Goal: Task Accomplishment & Management: Use online tool/utility

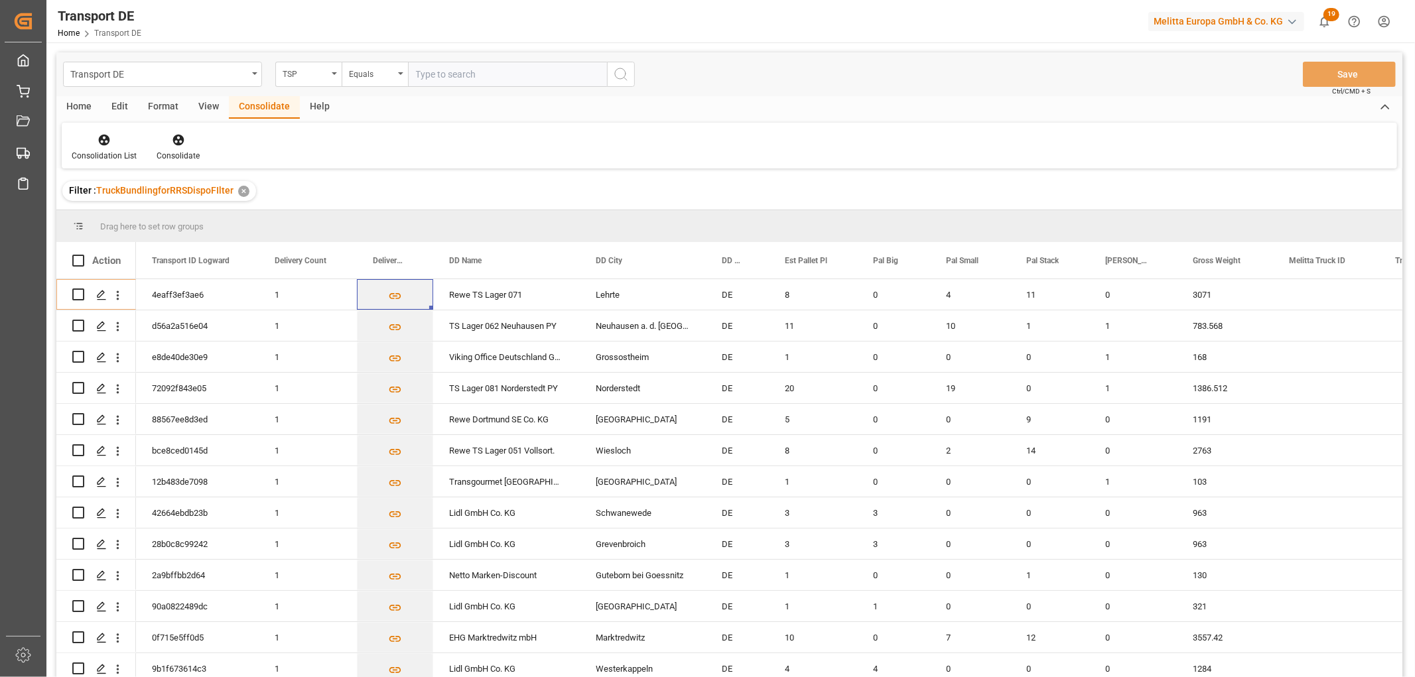
scroll to position [368, 0]
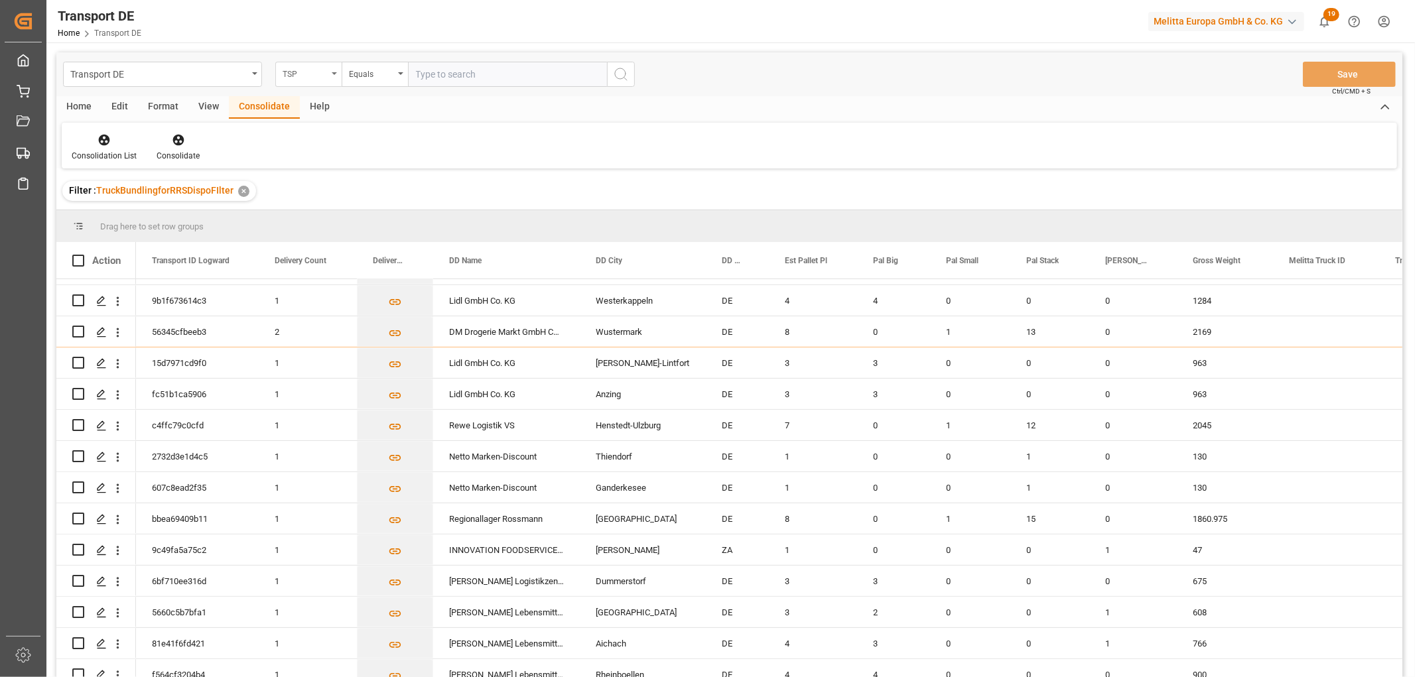
click at [297, 74] on div "TSP" at bounding box center [305, 72] width 45 height 15
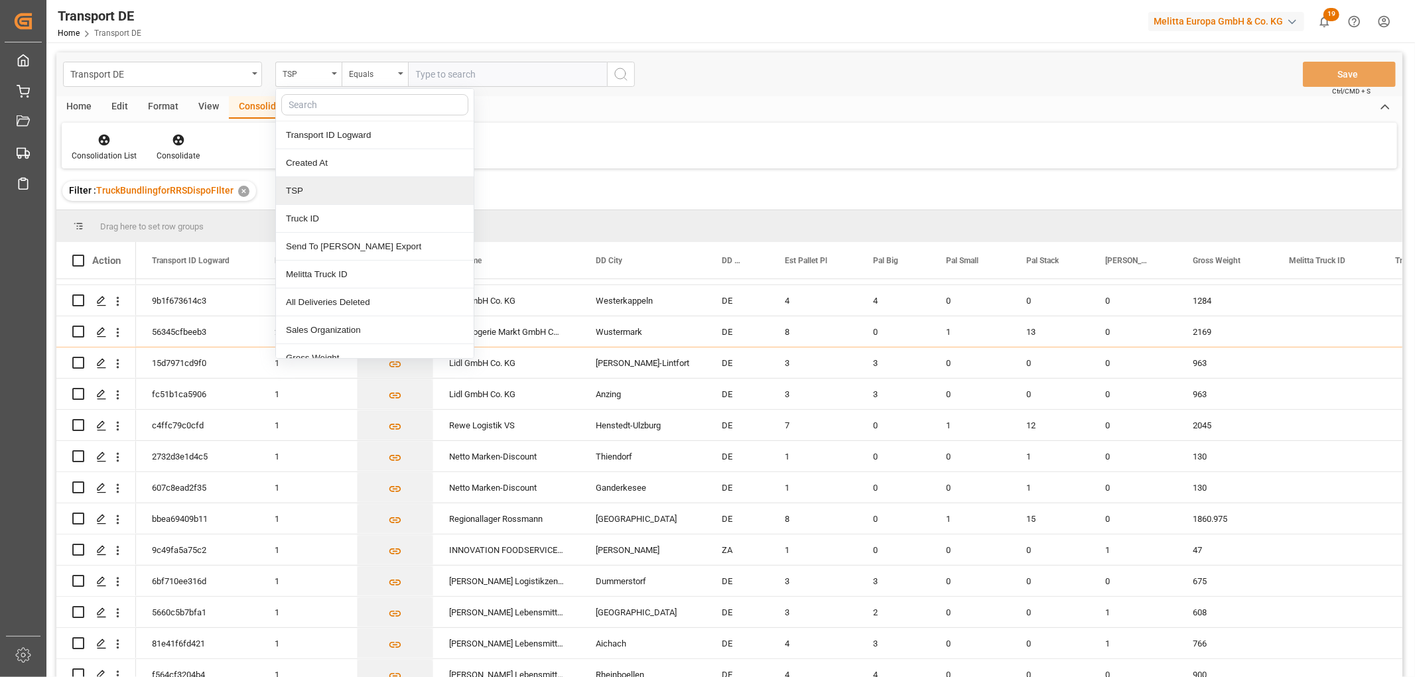
click at [314, 192] on div "TSP" at bounding box center [375, 191] width 198 height 28
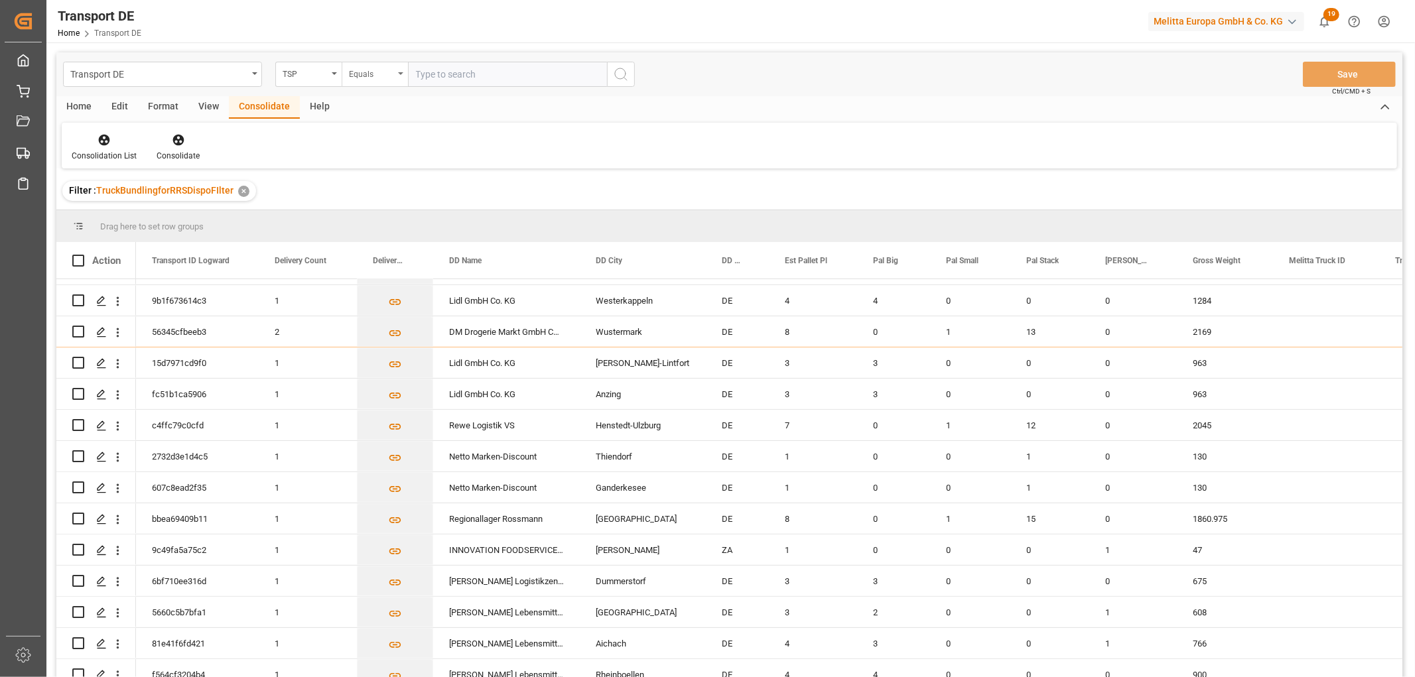
click at [354, 71] on div "Equals" at bounding box center [371, 72] width 45 height 15
click at [393, 217] on div "Starts with" at bounding box center [441, 219] width 198 height 28
click at [460, 72] on input "text" at bounding box center [507, 74] width 199 height 25
type input "LIT DE"
click at [620, 70] on icon "search button" at bounding box center [621, 74] width 16 height 16
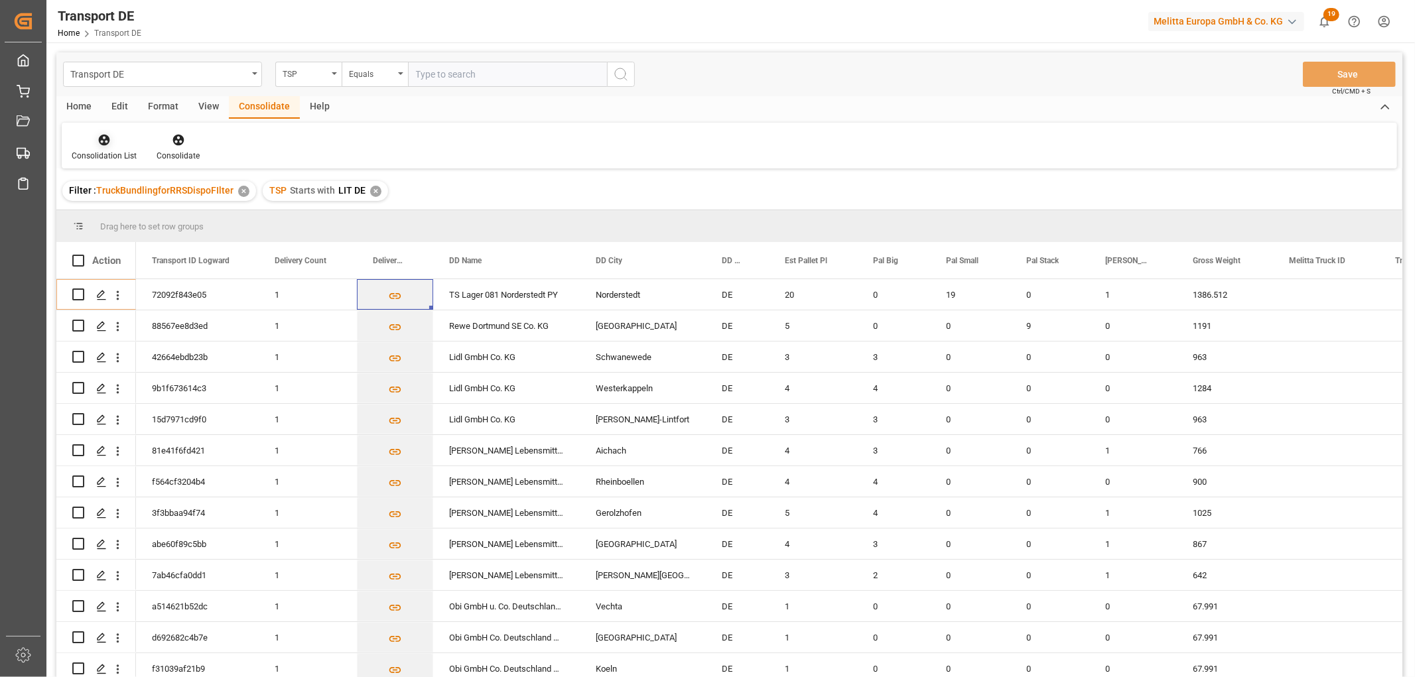
click at [107, 138] on icon at bounding box center [104, 140] width 11 height 11
click at [116, 210] on div "Transport DE TSP Equals Save Ctrl/CMD + S Home Edit Format View Consolidate Hel…" at bounding box center [729, 382] width 1346 height 660
click at [76, 386] on input "Press Space to toggle row selection (unchecked)" at bounding box center [78, 388] width 12 height 12
checkbox input "true"
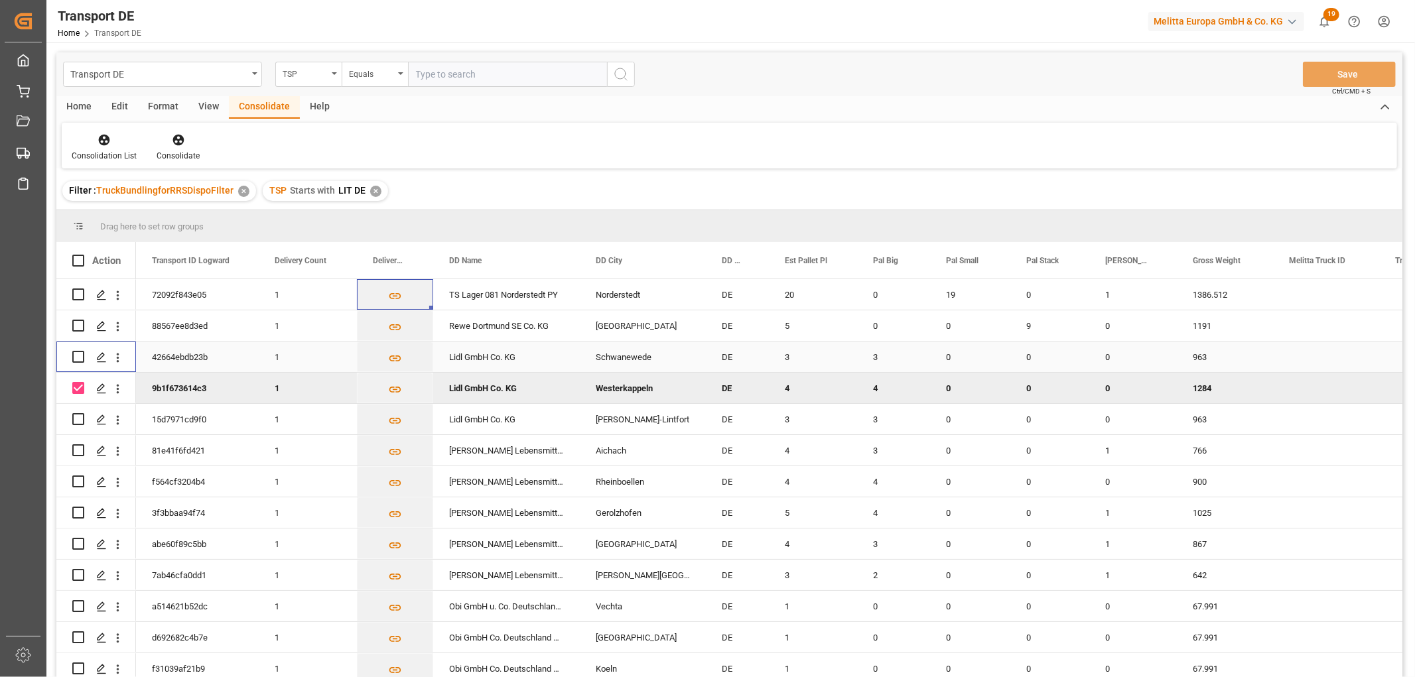
click at [80, 356] on input "Press Space to toggle row selection (unchecked)" at bounding box center [78, 357] width 12 height 12
checkbox input "true"
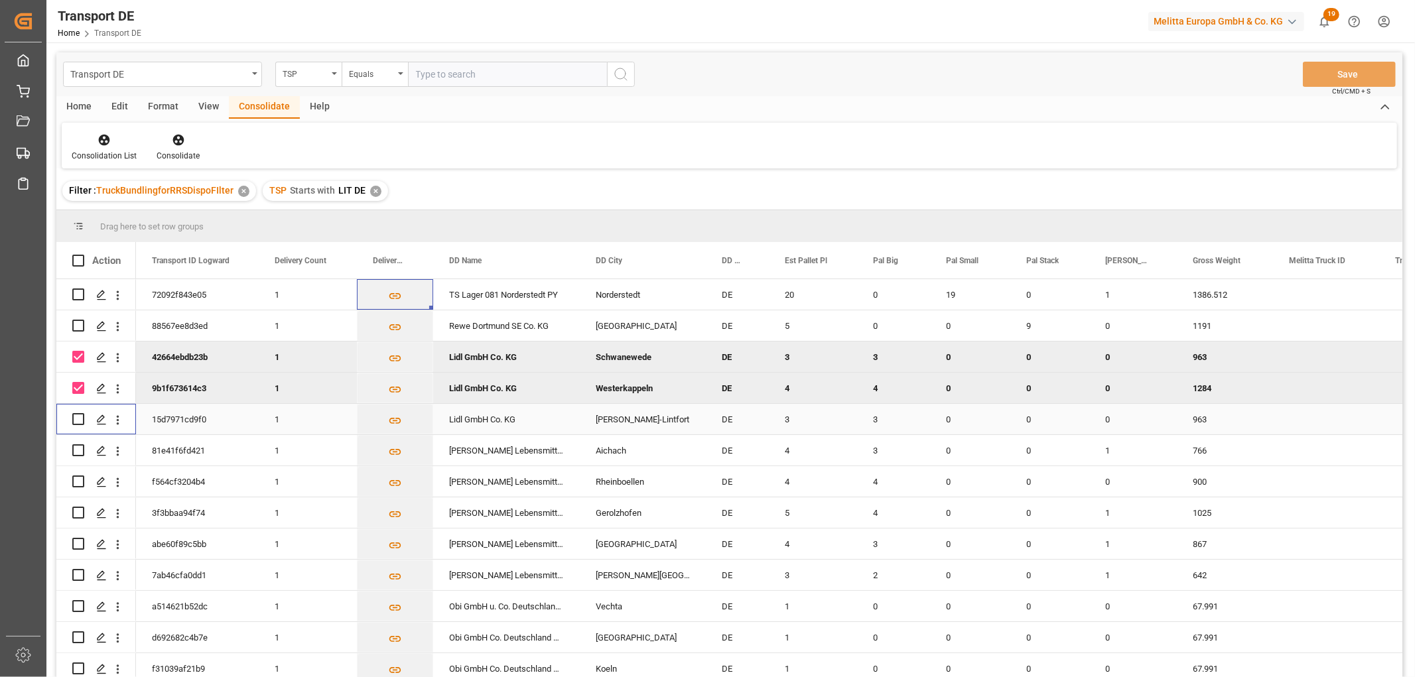
click at [80, 416] on input "Press Space to toggle row selection (unchecked)" at bounding box center [78, 419] width 12 height 12
checkbox input "true"
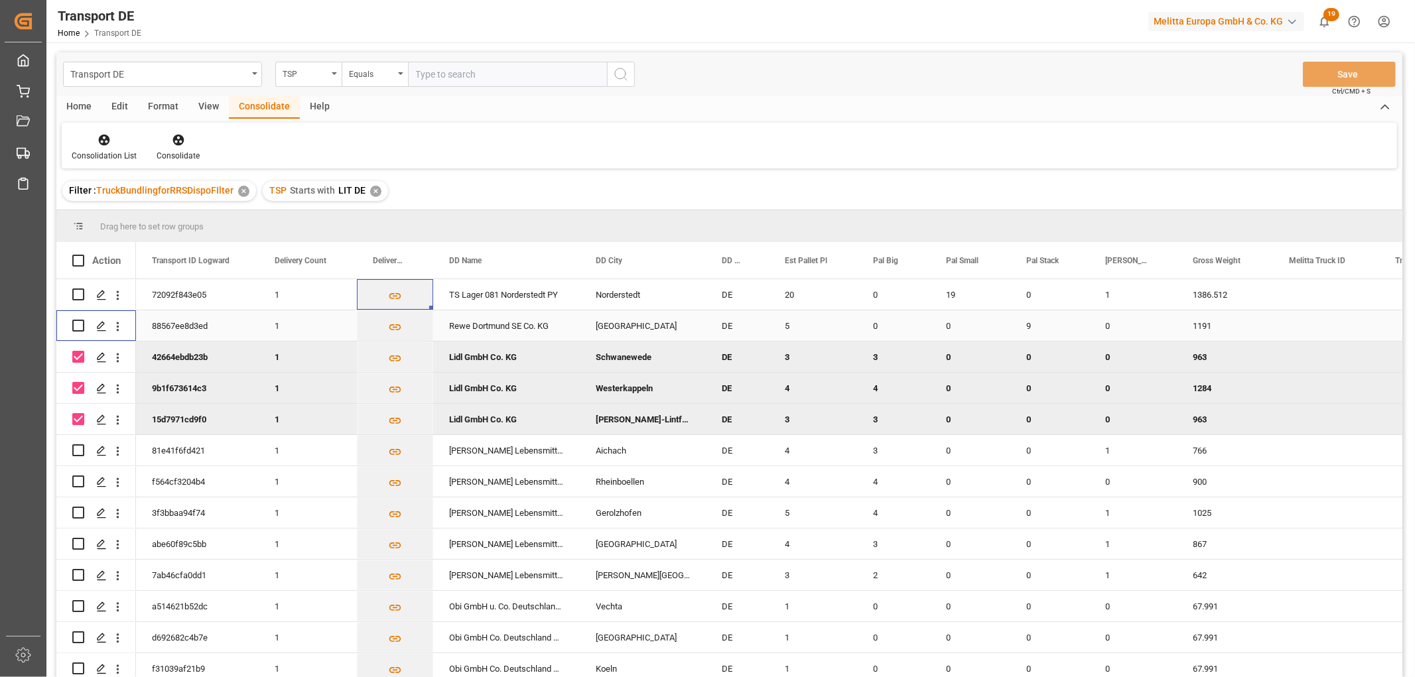
click at [76, 322] on input "Press Space to toggle row selection (unchecked)" at bounding box center [78, 326] width 12 height 12
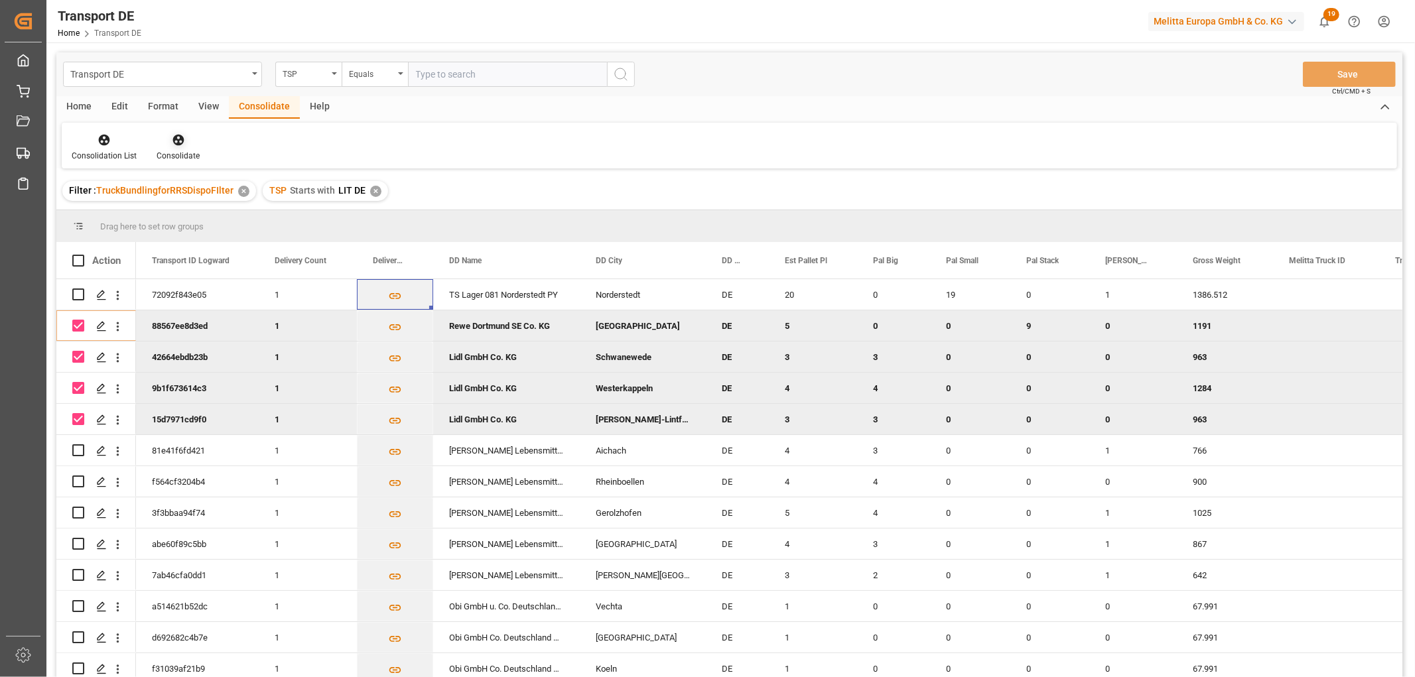
click at [176, 141] on icon at bounding box center [178, 140] width 11 height 11
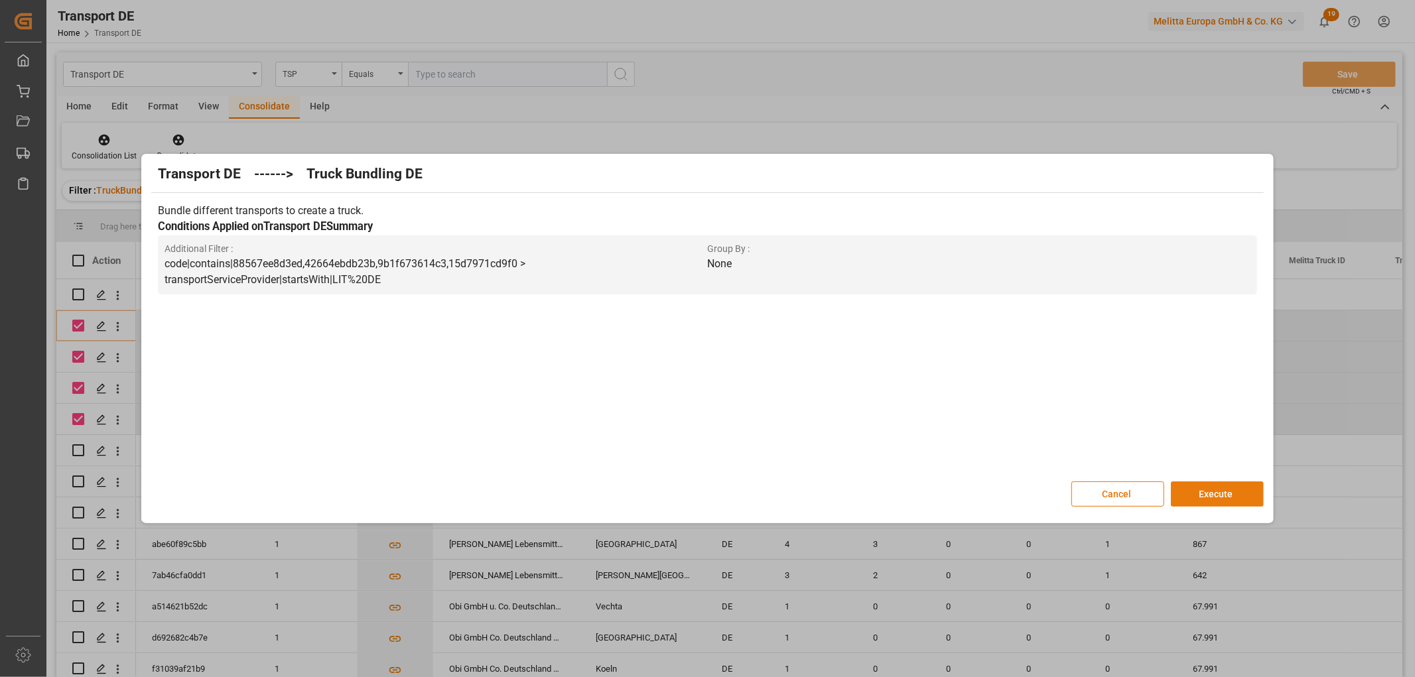
click at [1226, 489] on button "Execute" at bounding box center [1217, 494] width 93 height 25
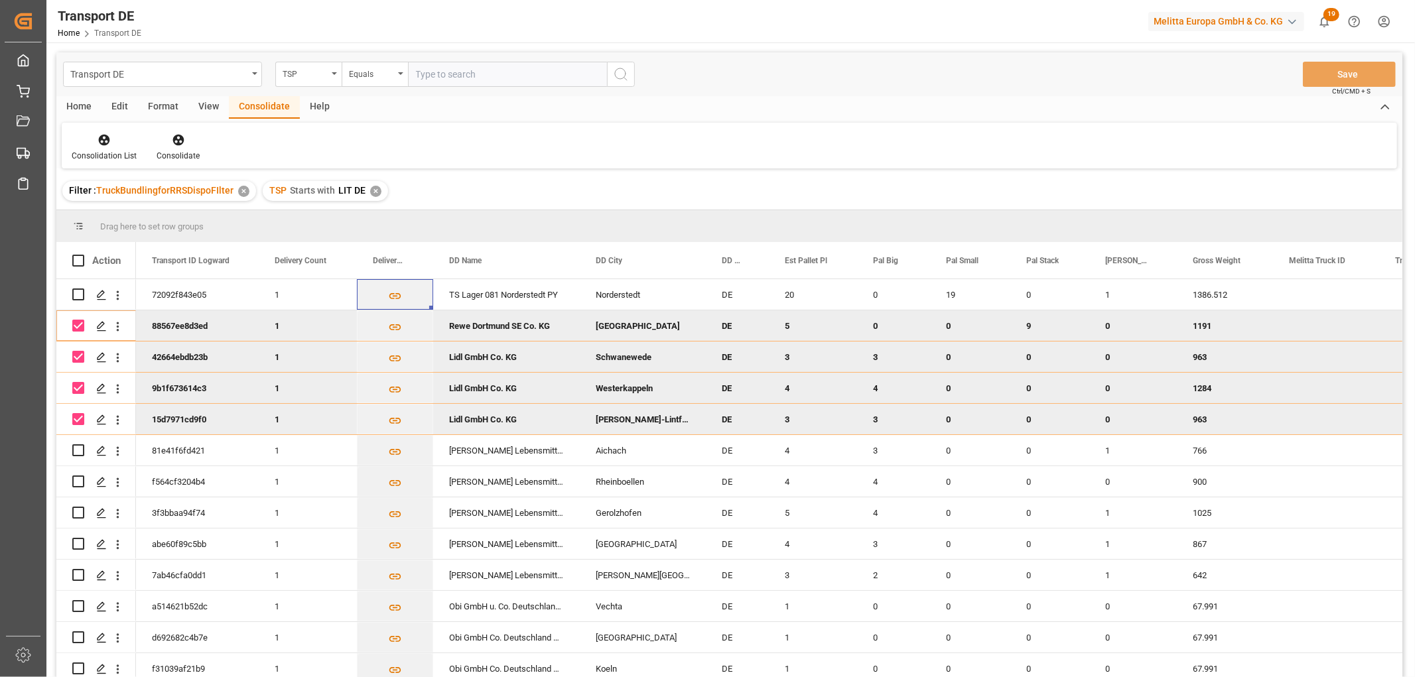
click at [76, 324] on input "Press Space to toggle row selection (checked)" at bounding box center [78, 326] width 12 height 12
checkbox input "false"
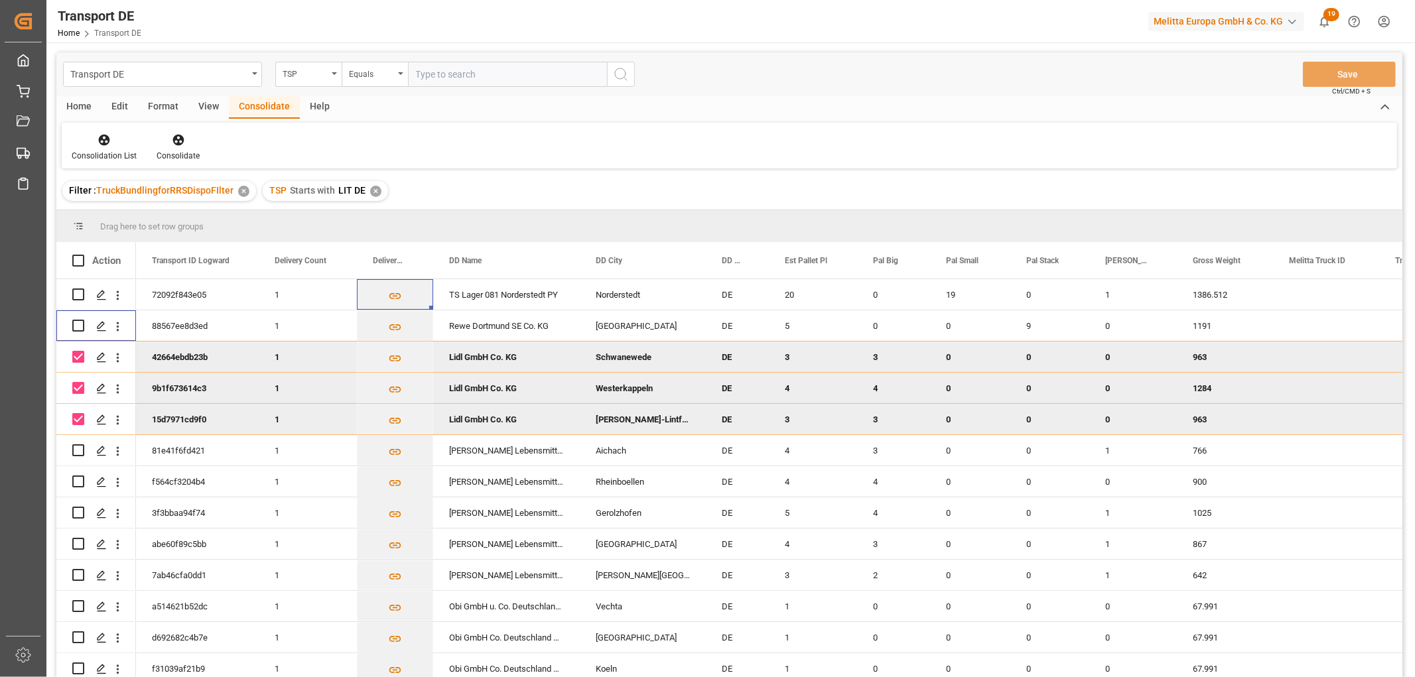
click at [80, 353] on input "Press Space to toggle row selection (checked)" at bounding box center [78, 357] width 12 height 12
checkbox input "false"
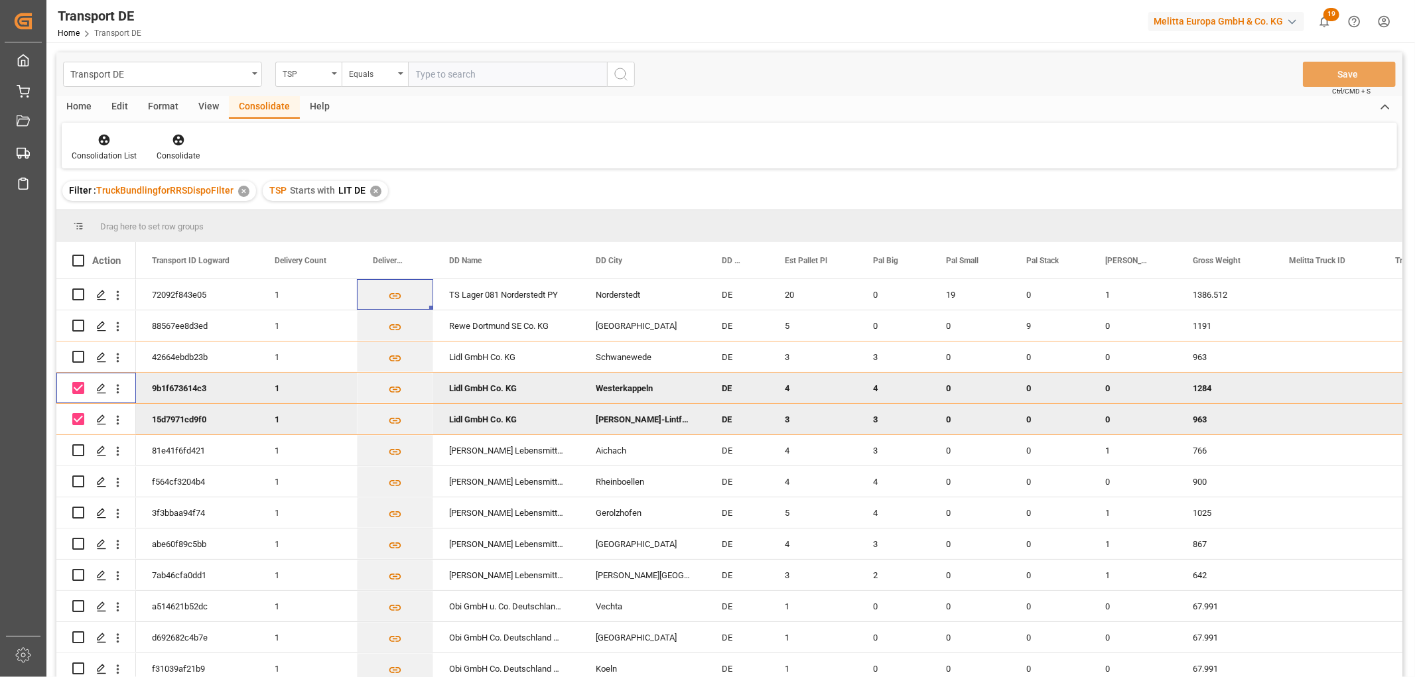
click at [80, 384] on input "Press Space to toggle row selection (checked)" at bounding box center [78, 388] width 12 height 12
checkbox input "false"
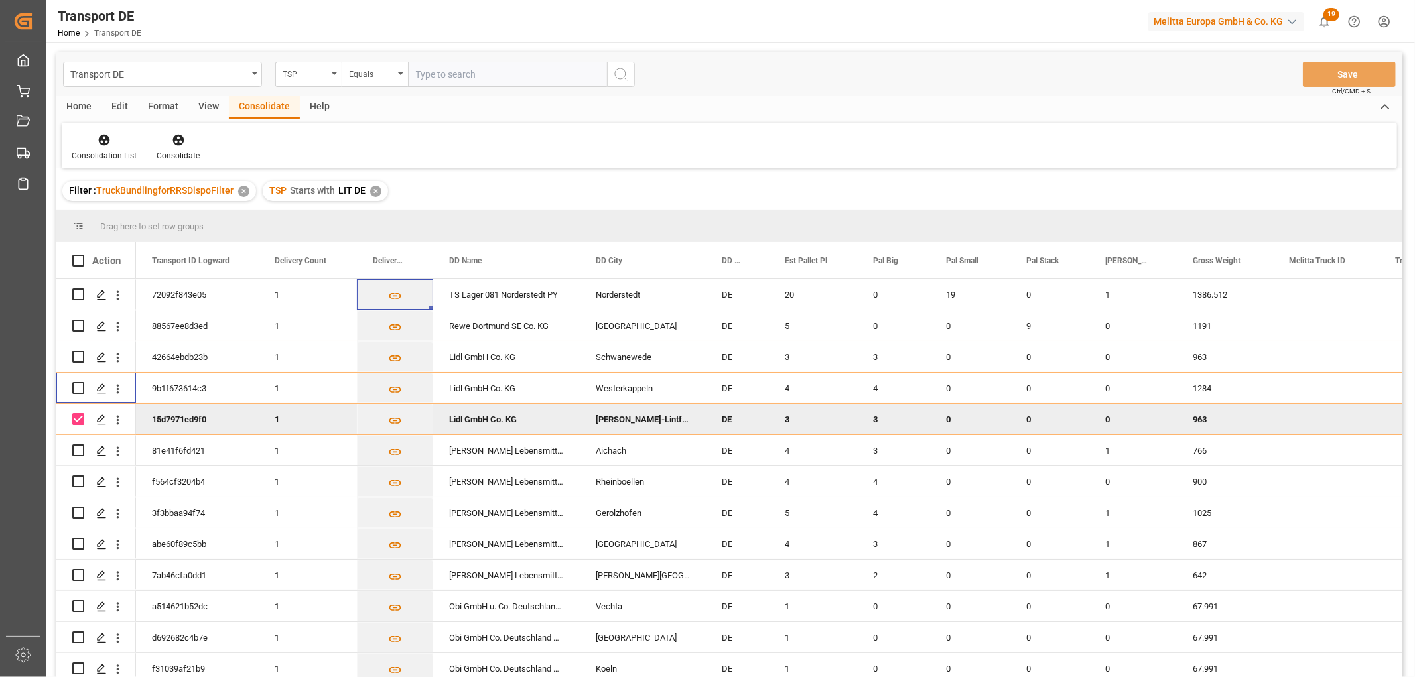
click at [80, 417] on input "Press Space to toggle row selection (checked)" at bounding box center [78, 419] width 12 height 12
checkbox input "false"
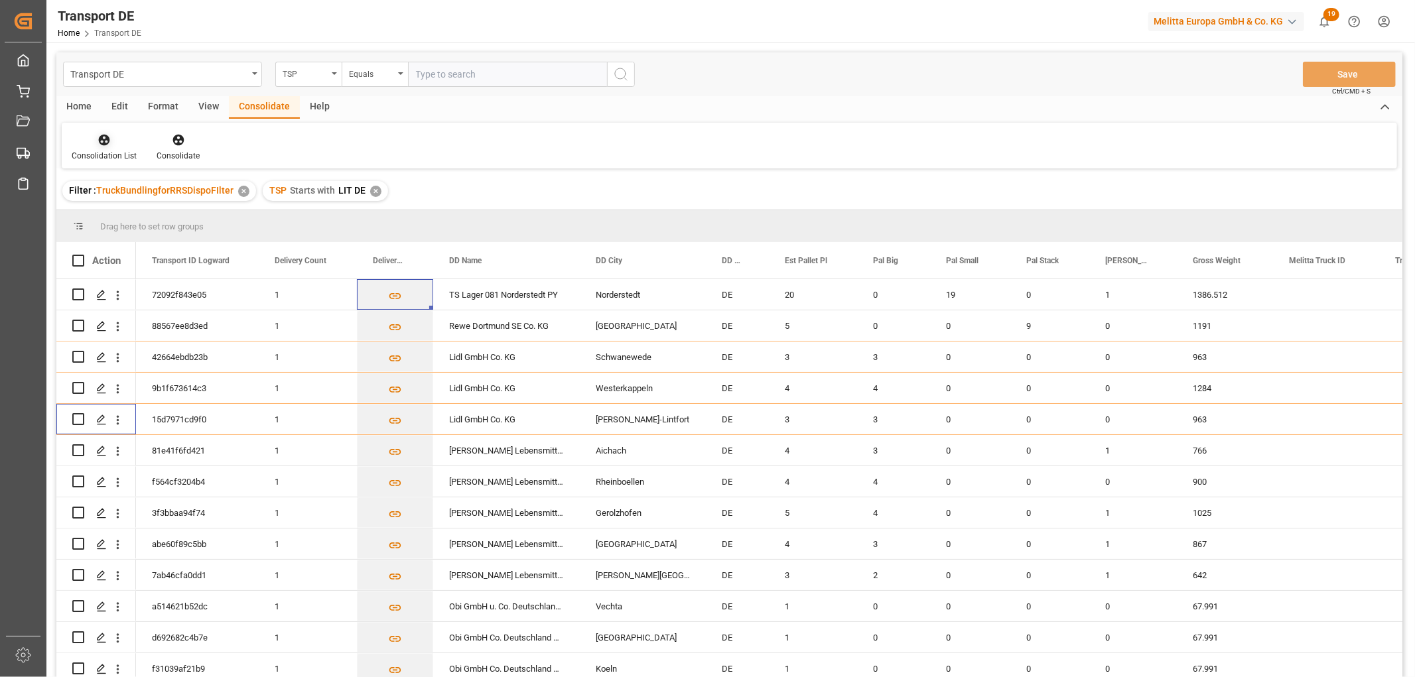
click at [107, 137] on icon at bounding box center [104, 140] width 11 height 11
click at [181, 210] on div "Transport DE TSP Equals Save Ctrl/CMD + S Home Edit Format View Consolidate Hel…" at bounding box center [729, 382] width 1346 height 660
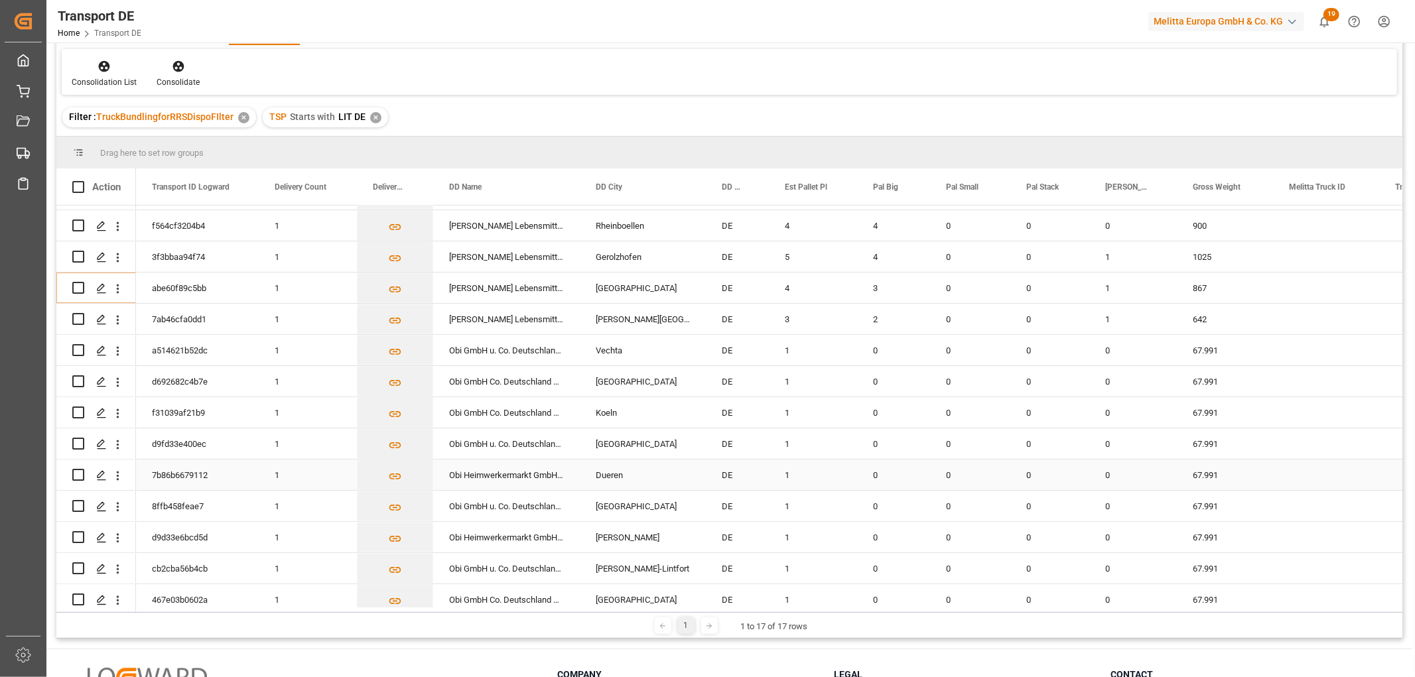
scroll to position [131, 0]
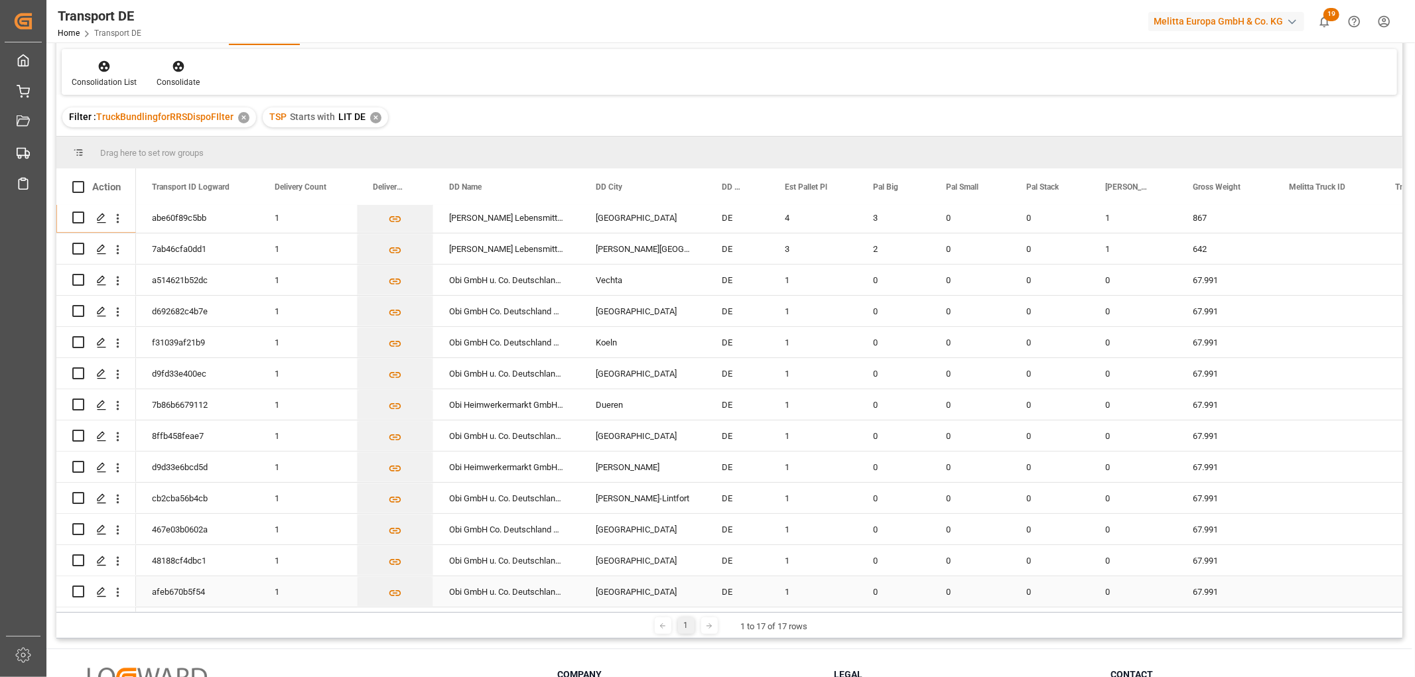
click at [78, 586] on input "Press Space to toggle row selection (unchecked)" at bounding box center [78, 592] width 12 height 12
checkbox input "true"
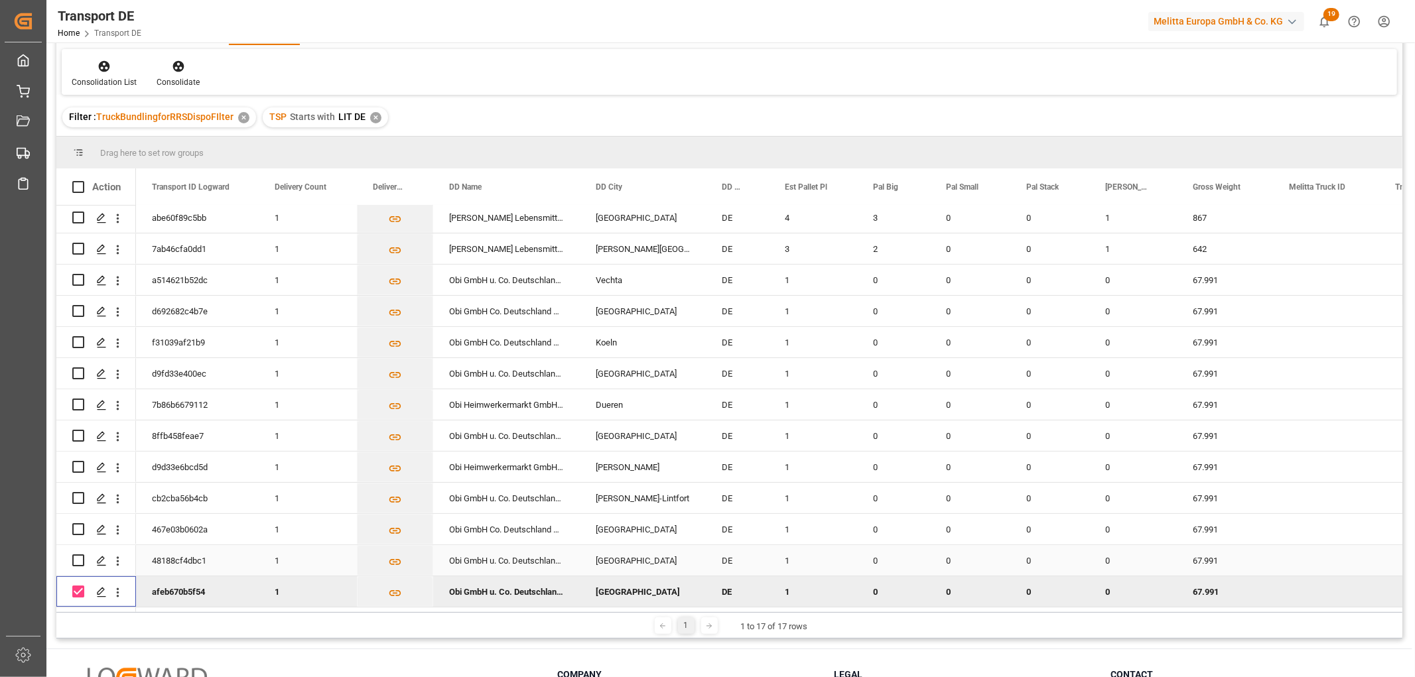
click at [76, 557] on input "Press Space to toggle row selection (unchecked)" at bounding box center [78, 561] width 12 height 12
checkbox input "true"
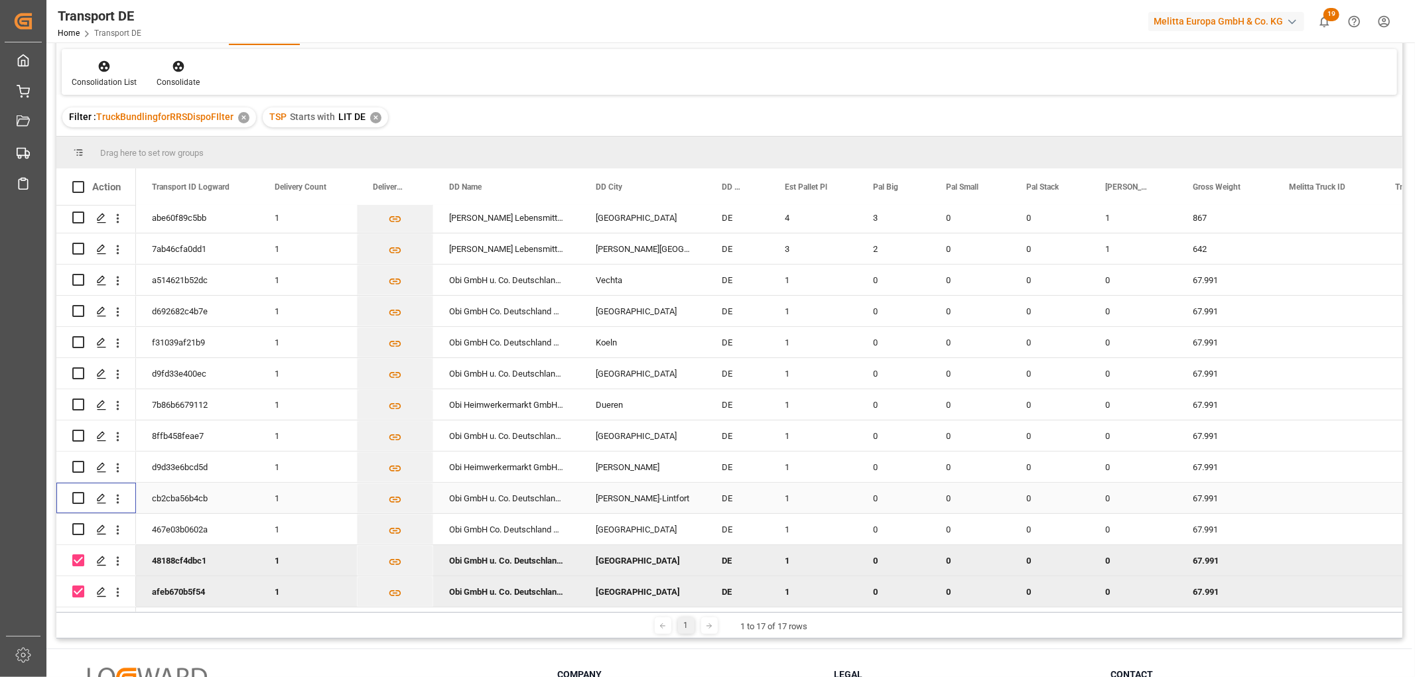
click at [74, 494] on input "Press Space to toggle row selection (unchecked)" at bounding box center [78, 498] width 12 height 12
checkbox input "true"
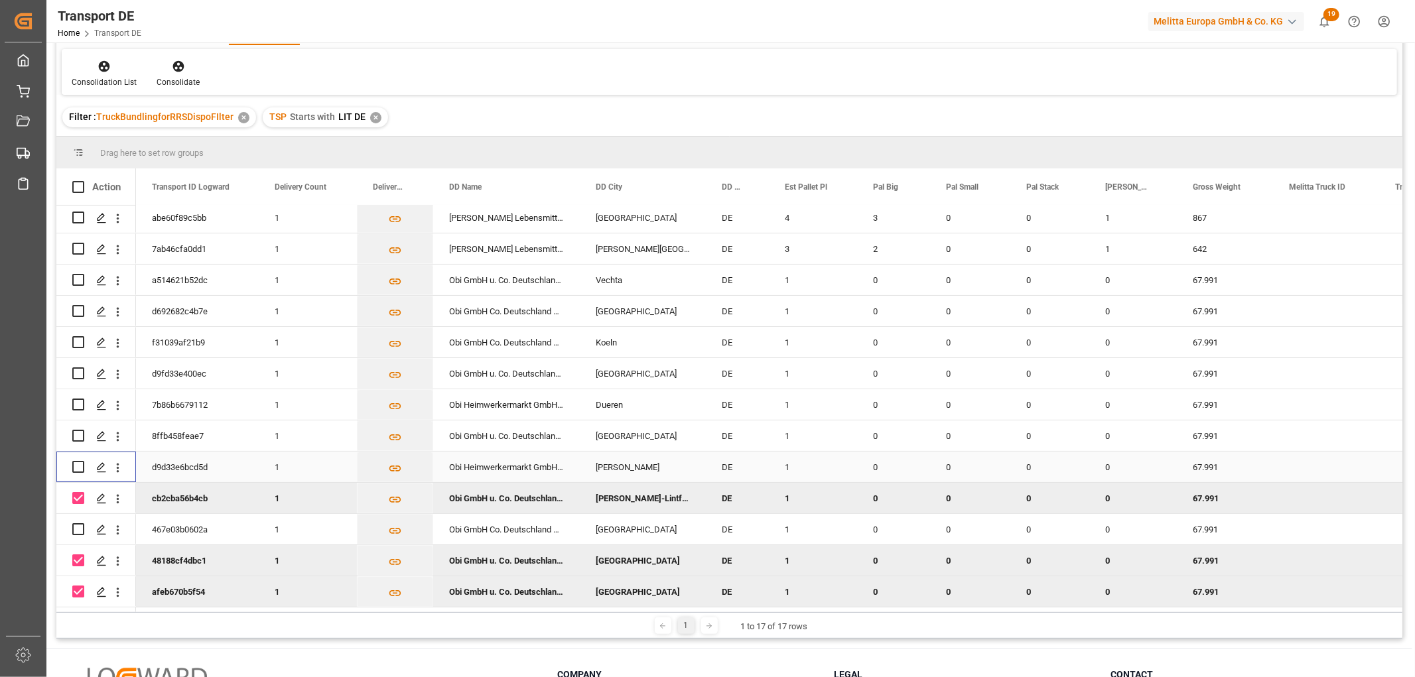
click at [80, 462] on input "Press Space to toggle row selection (unchecked)" at bounding box center [78, 467] width 12 height 12
checkbox input "true"
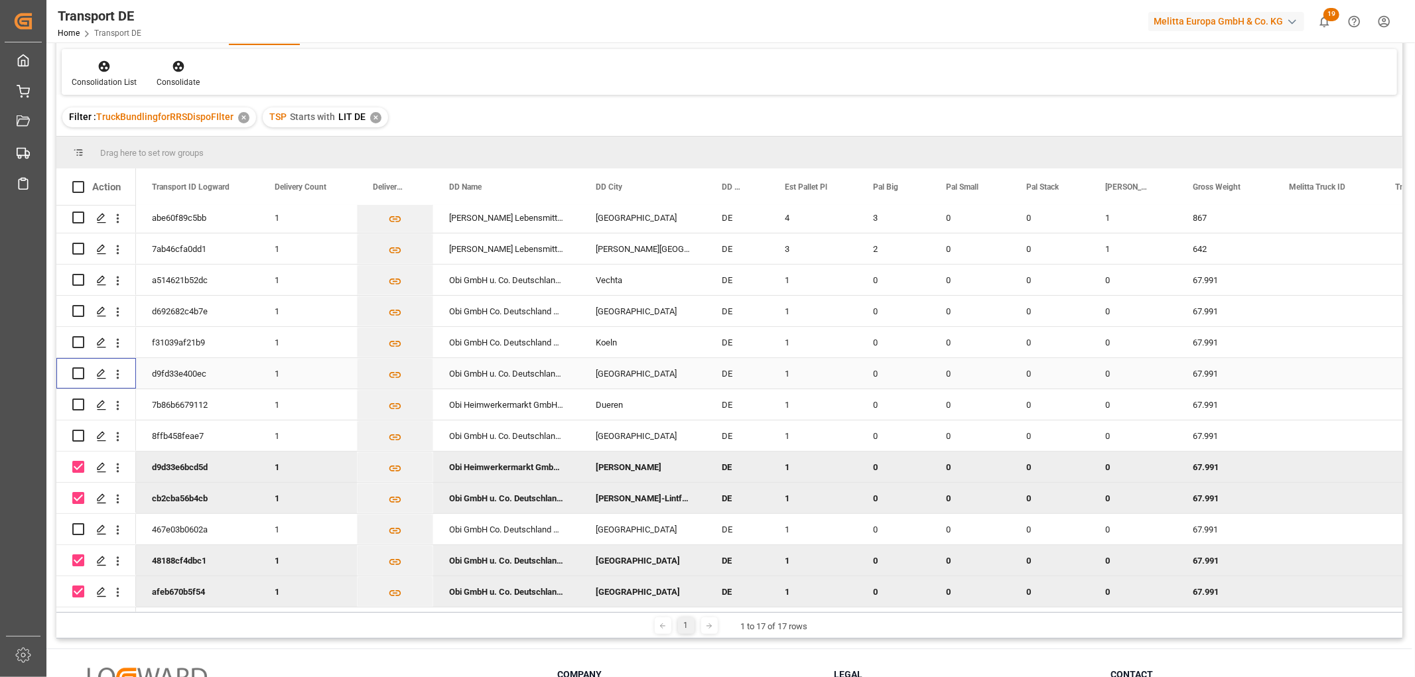
click at [80, 368] on input "Press Space to toggle row selection (unchecked)" at bounding box center [78, 374] width 12 height 12
checkbox input "true"
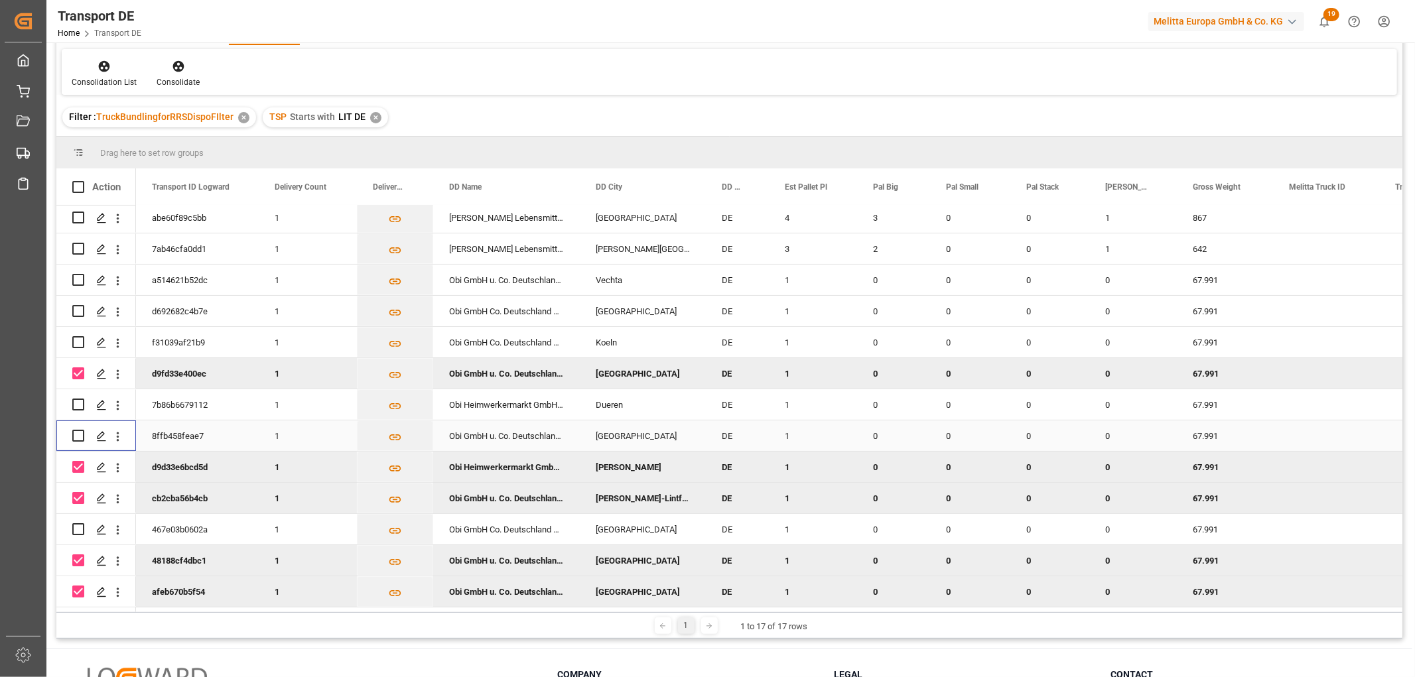
click at [80, 433] on input "Press Space to toggle row selection (unchecked)" at bounding box center [78, 436] width 12 height 12
checkbox input "true"
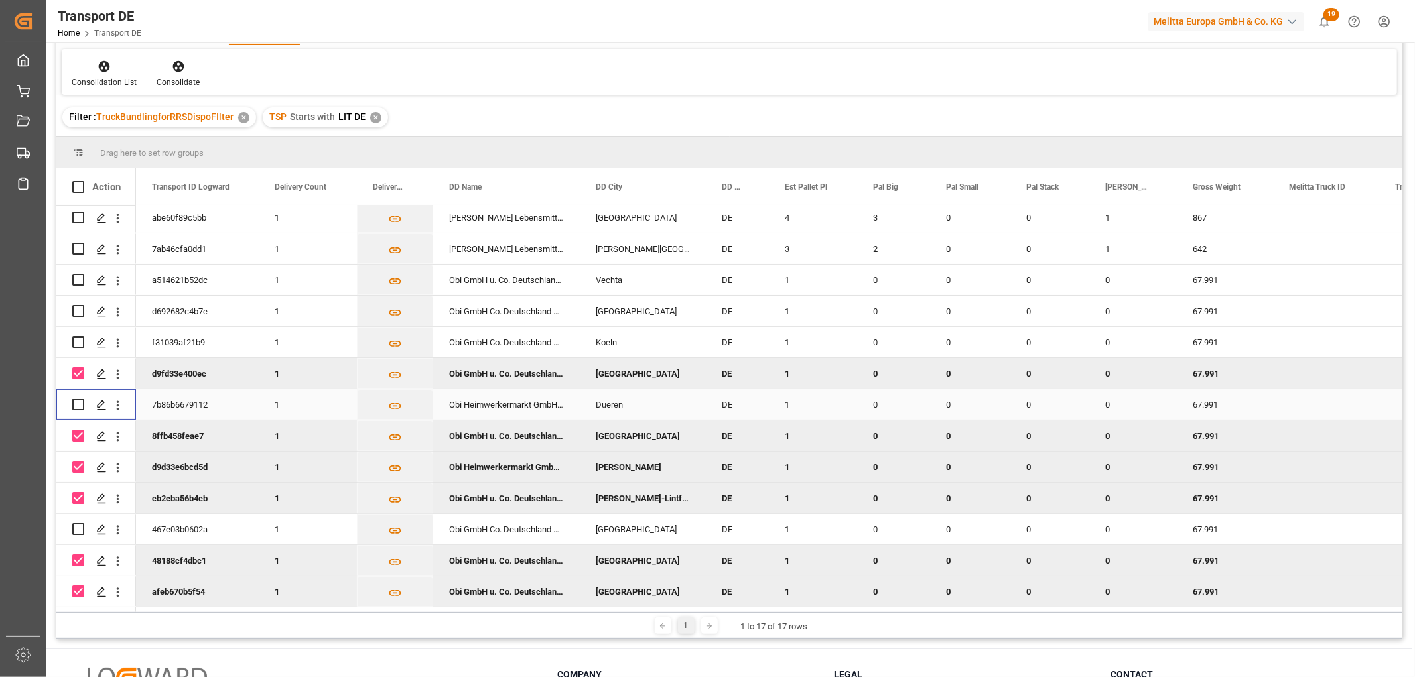
click at [76, 399] on input "Press Space to toggle row selection (unchecked)" at bounding box center [78, 405] width 12 height 12
checkbox input "true"
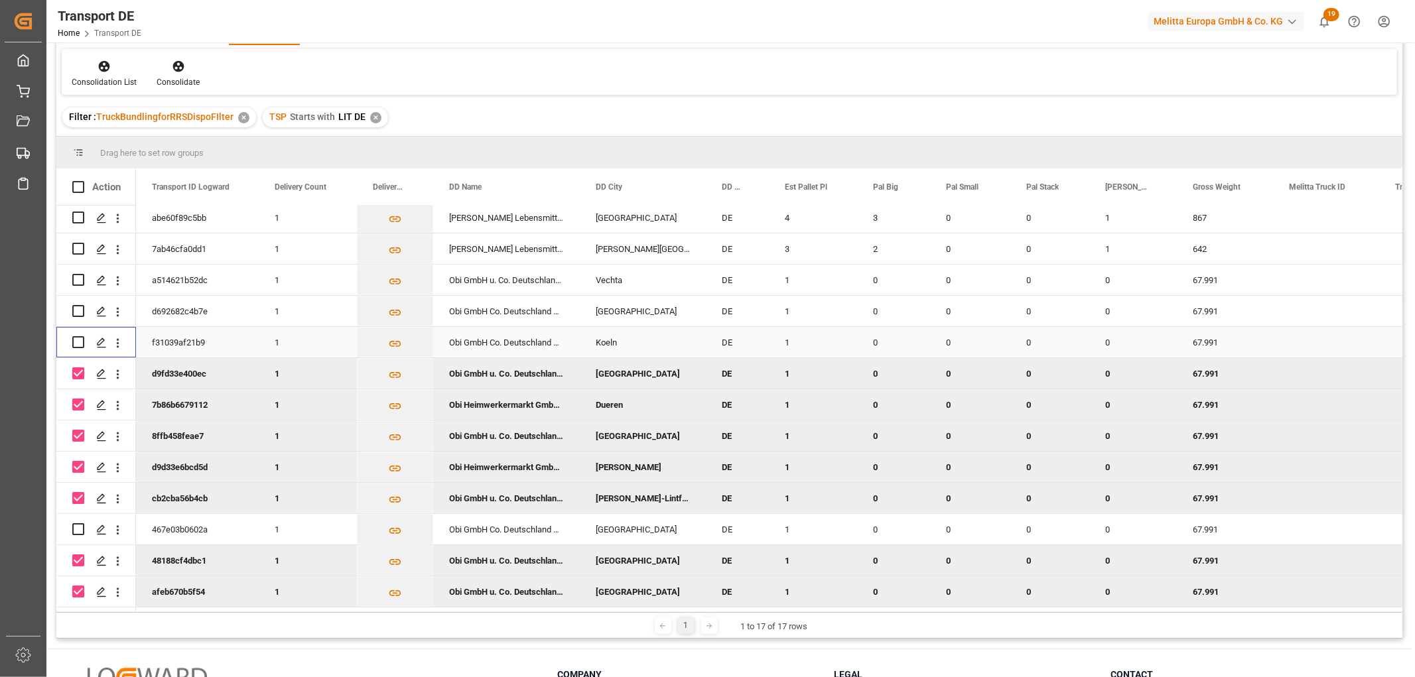
click at [81, 337] on input "Press Space to toggle row selection (unchecked)" at bounding box center [78, 342] width 12 height 12
checkbox input "true"
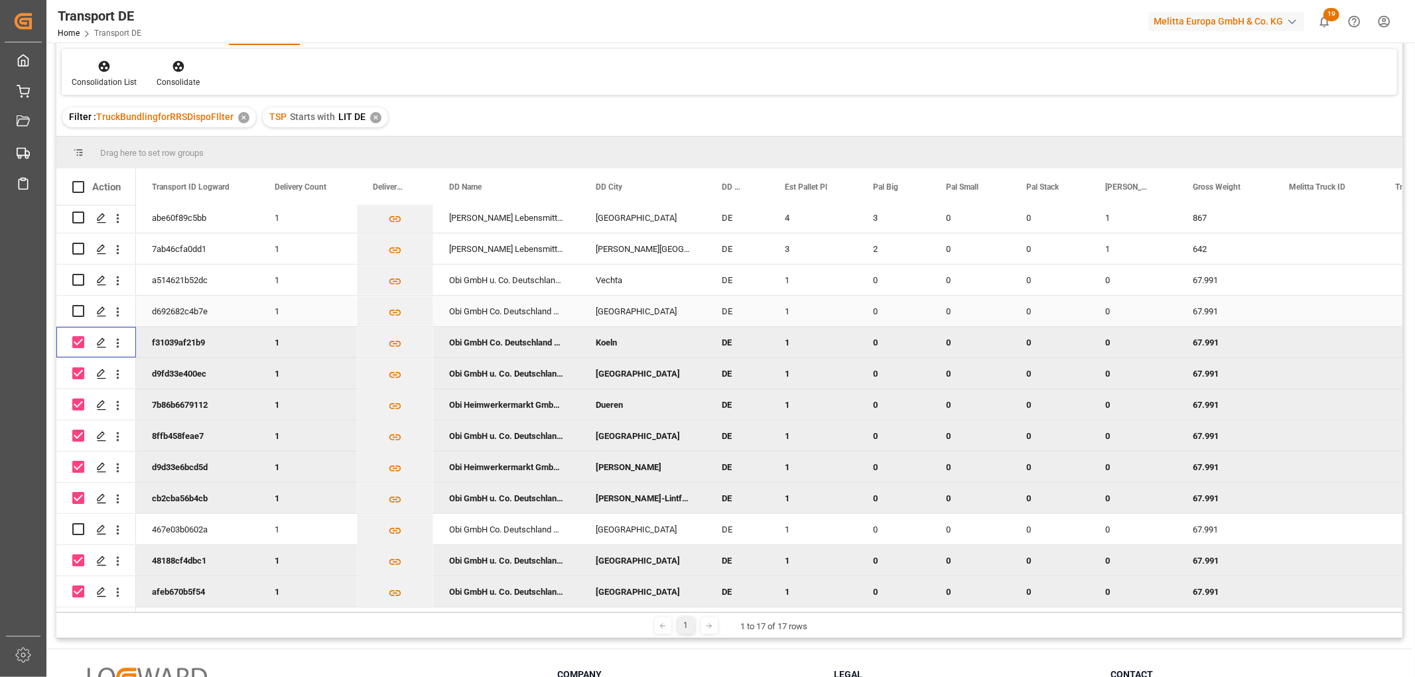
click at [80, 305] on input "Press Space to toggle row selection (unchecked)" at bounding box center [78, 311] width 12 height 12
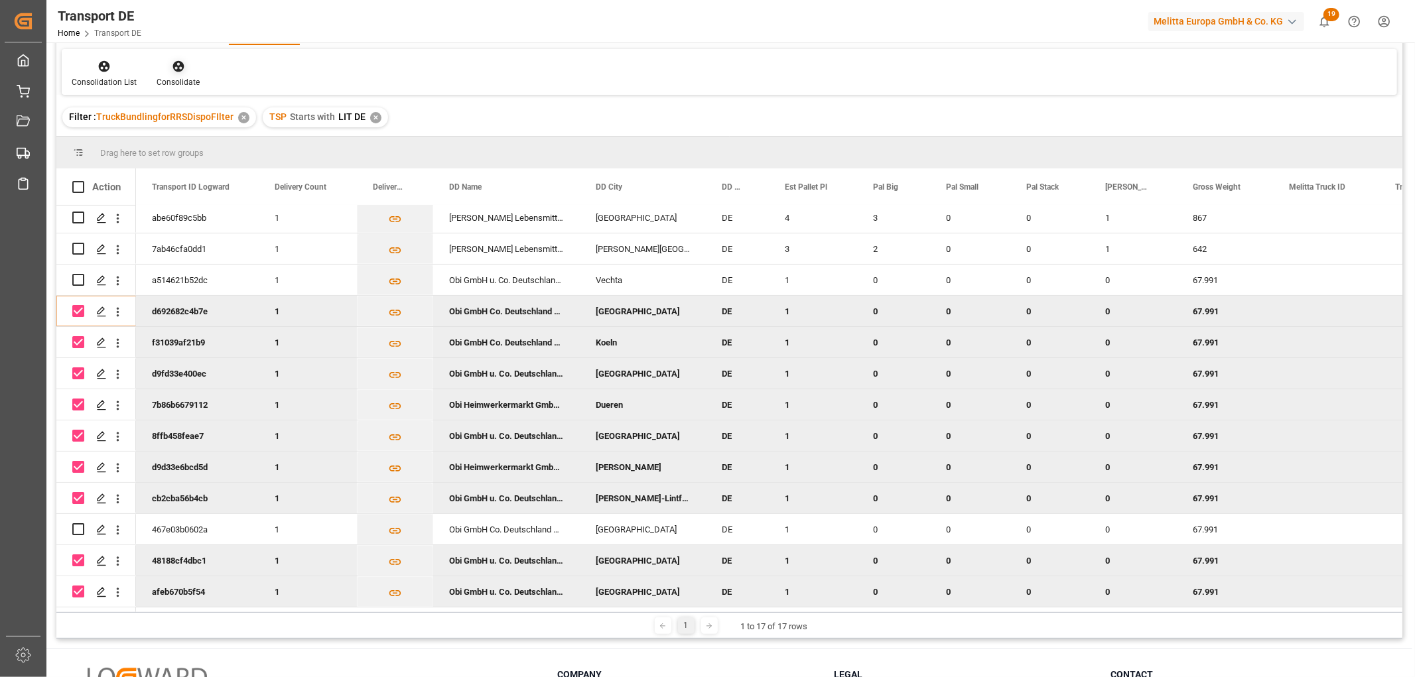
click at [174, 67] on icon at bounding box center [178, 66] width 13 height 13
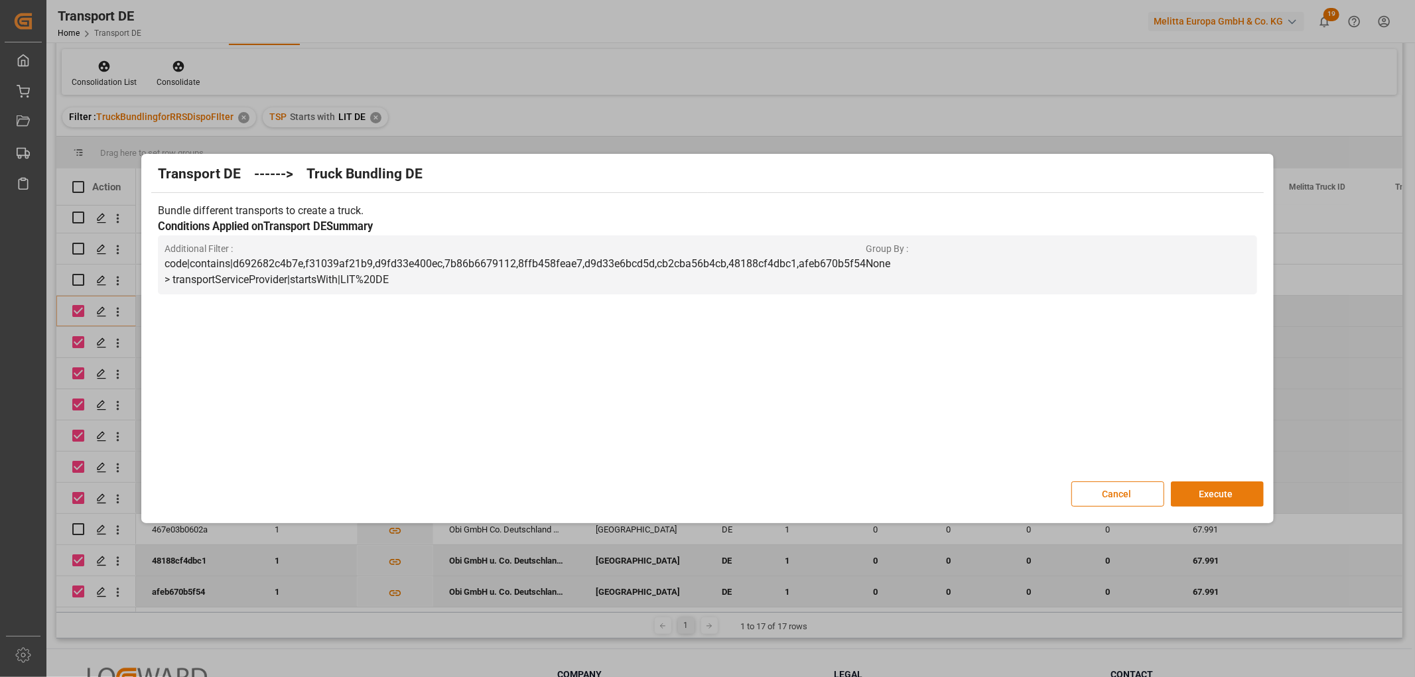
click at [1241, 494] on button "Execute" at bounding box center [1217, 494] width 93 height 25
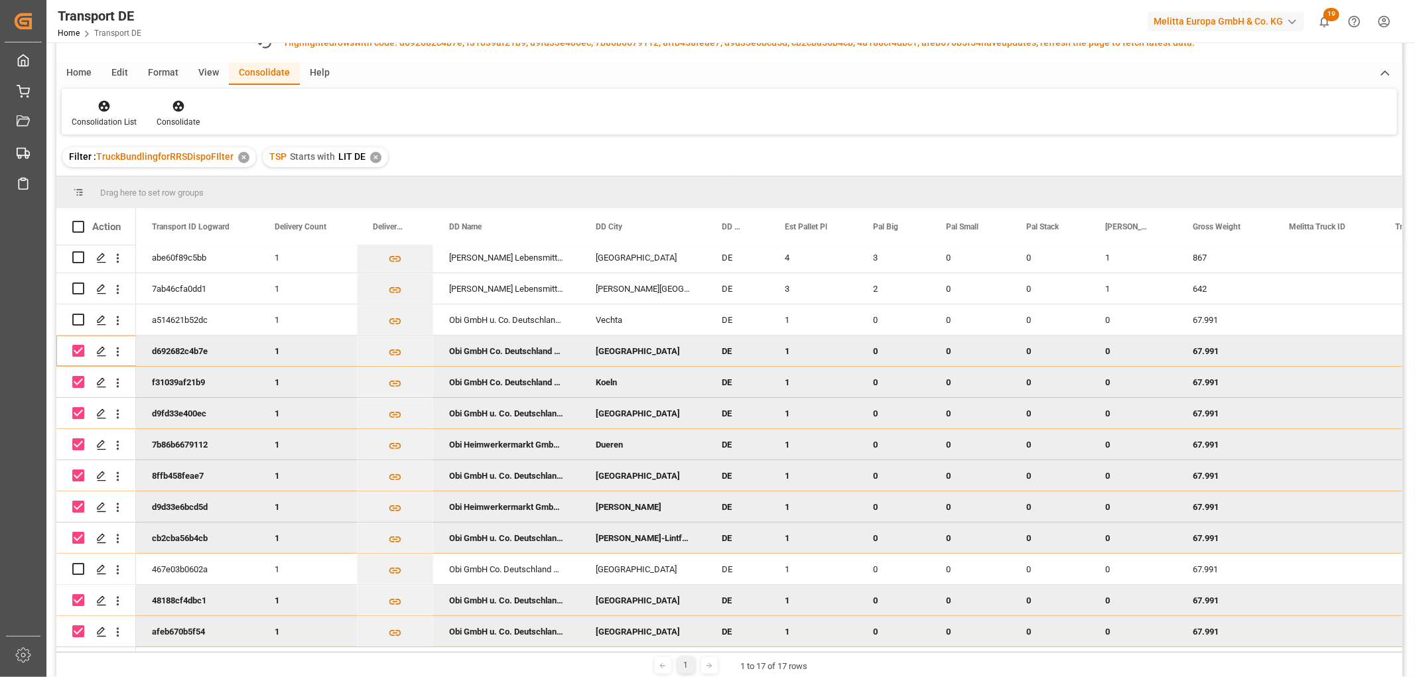
scroll to position [113, 0]
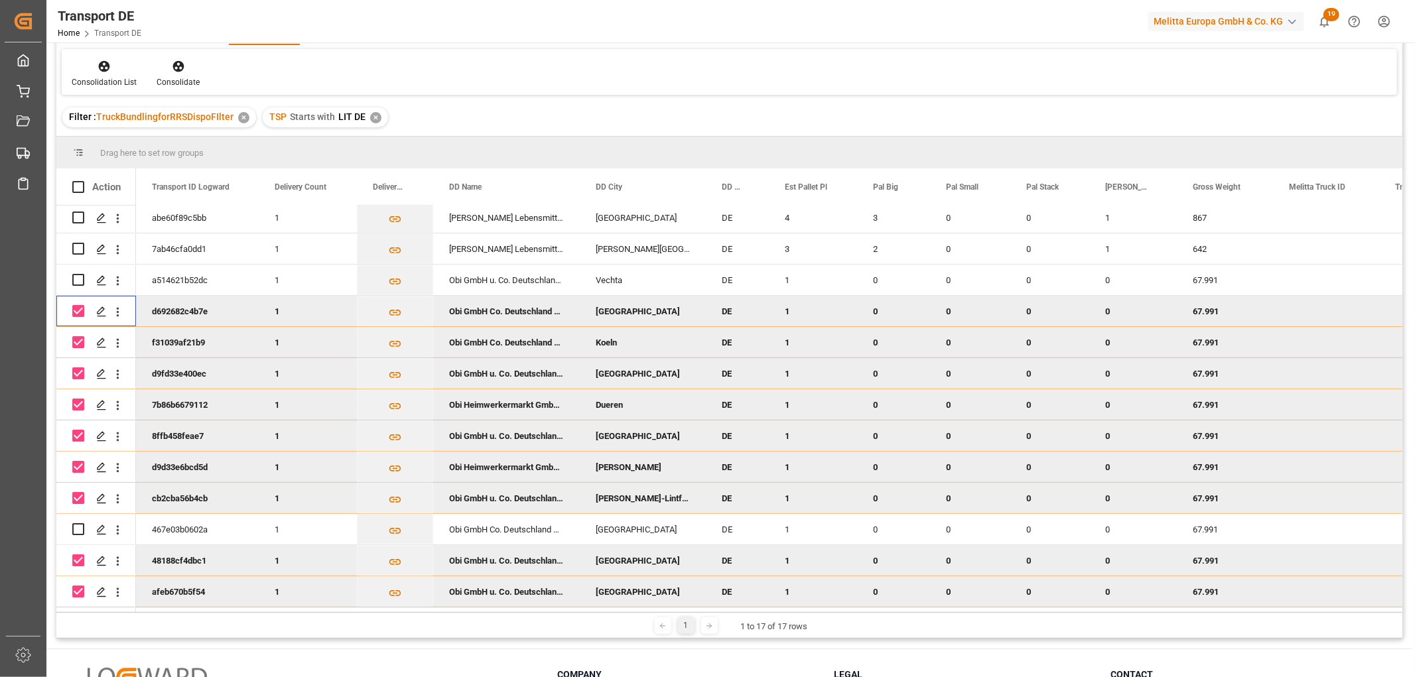
click at [78, 307] on input "Press Space to toggle row selection (checked)" at bounding box center [78, 311] width 12 height 12
checkbox input "false"
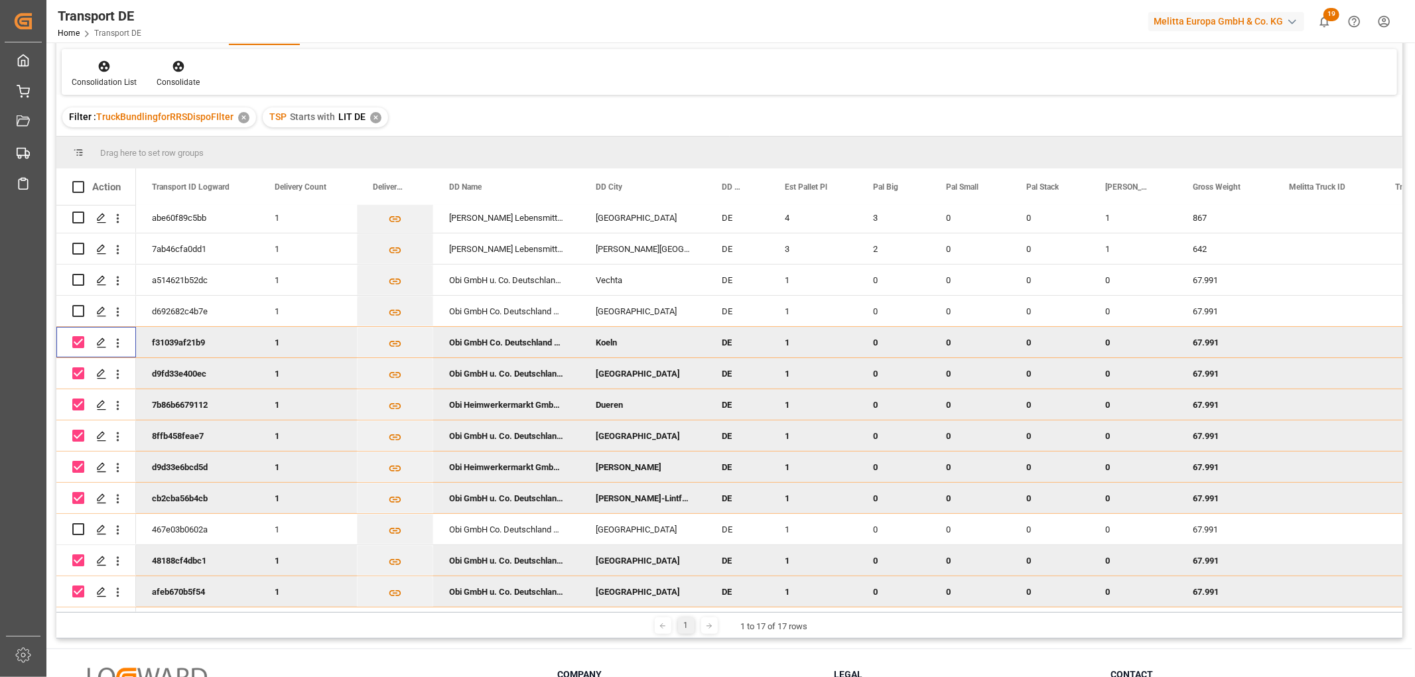
click at [77, 336] on input "Press Space to toggle row selection (checked)" at bounding box center [78, 342] width 12 height 12
checkbox input "false"
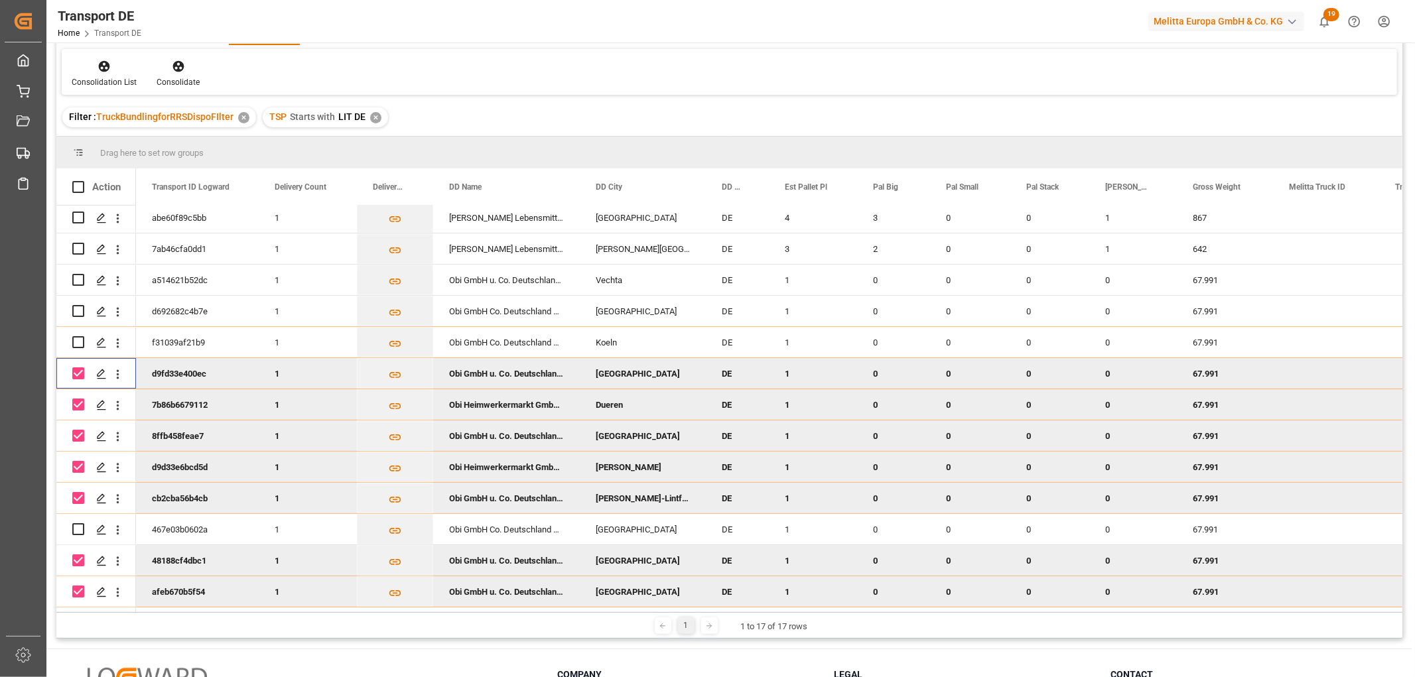
click at [80, 368] on input "Press Space to toggle row selection (checked)" at bounding box center [78, 374] width 12 height 12
checkbox input "false"
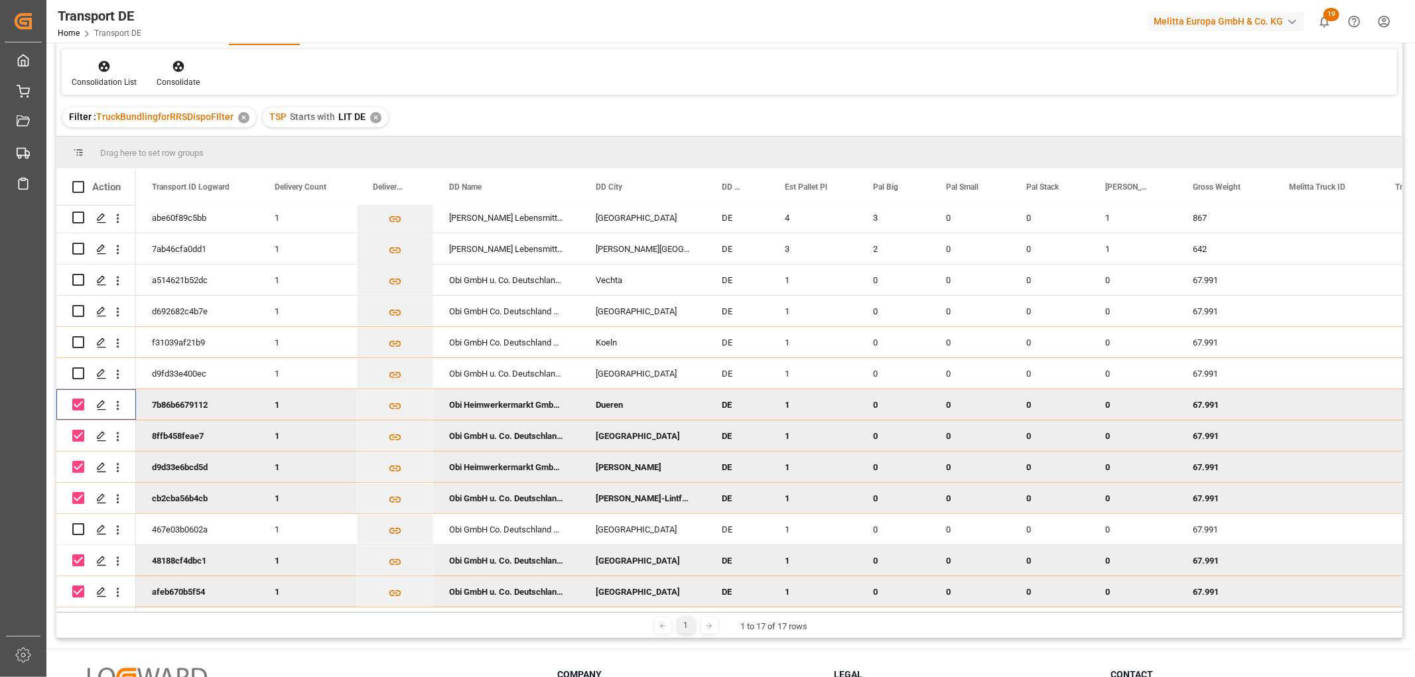
click at [80, 402] on input "Press Space to toggle row selection (checked)" at bounding box center [78, 405] width 12 height 12
checkbox input "false"
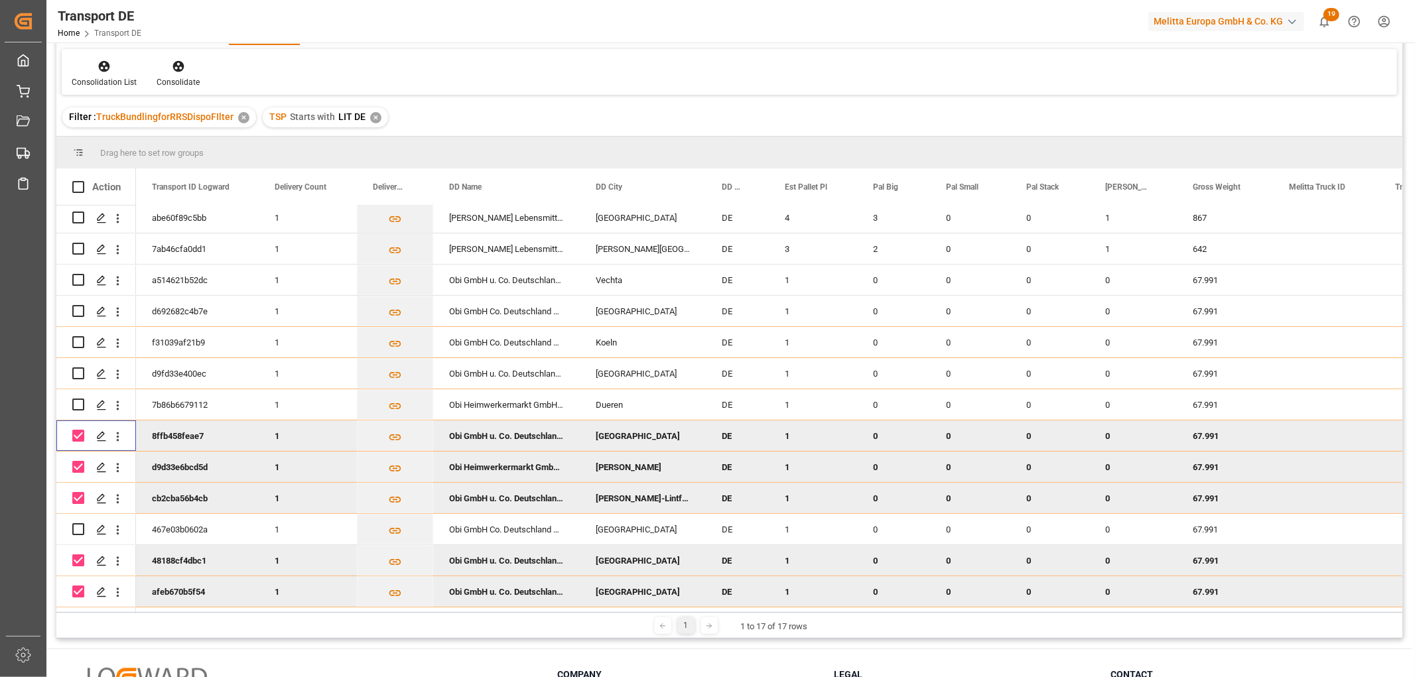
click at [75, 432] on input "Press Space to toggle row selection (checked)" at bounding box center [78, 436] width 12 height 12
checkbox input "false"
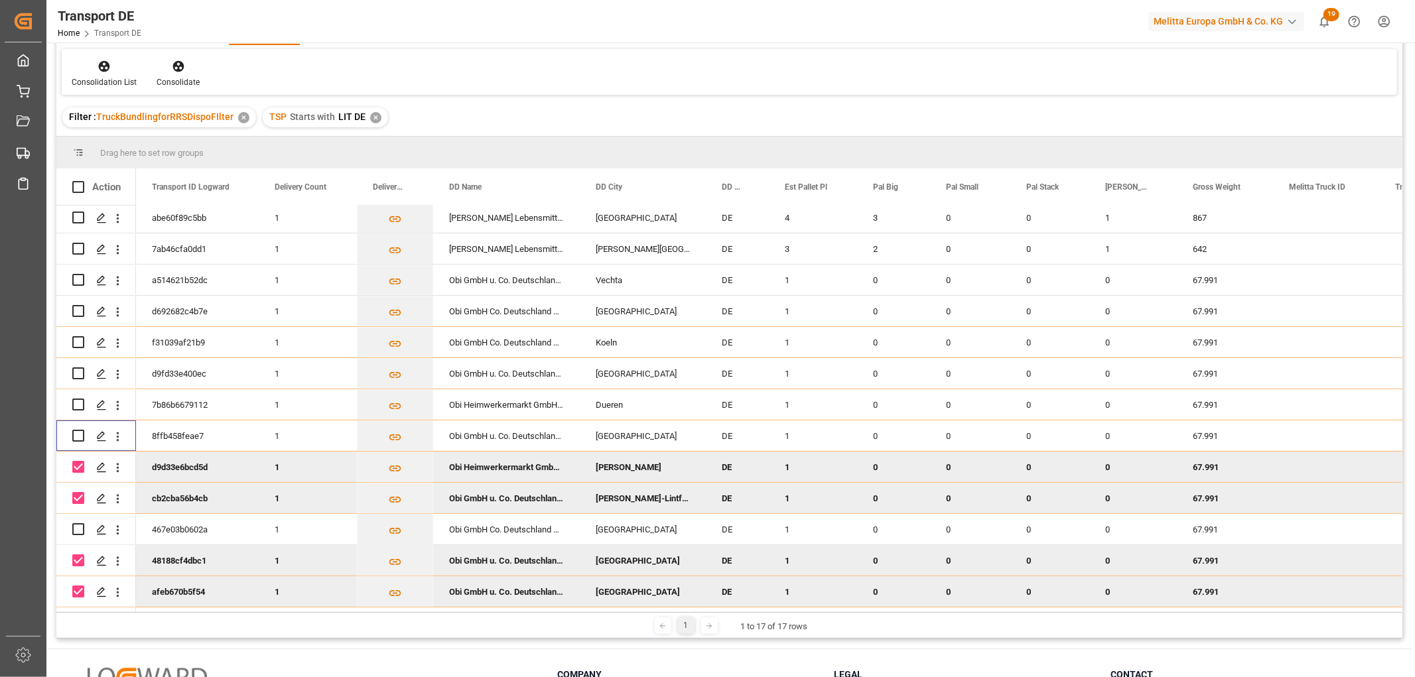
click at [75, 461] on input "Press Space to toggle row selection (checked)" at bounding box center [78, 467] width 12 height 12
checkbox input "false"
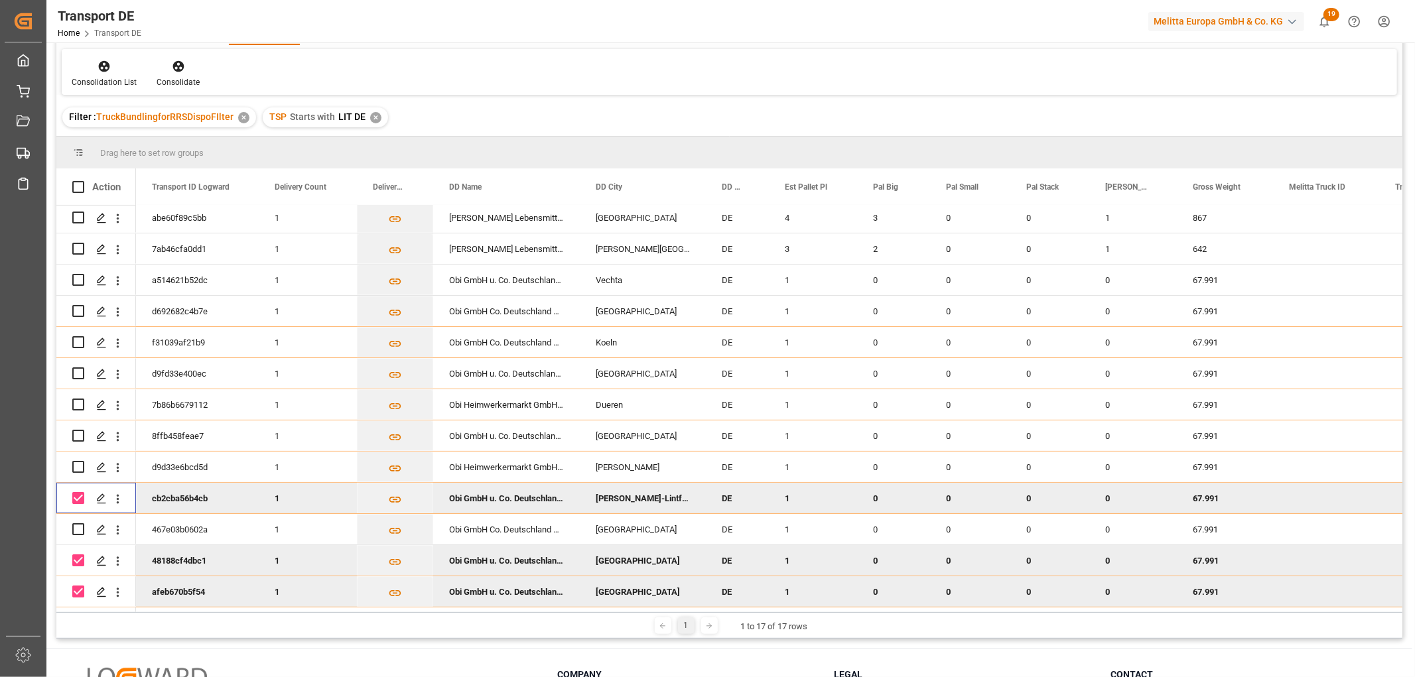
click at [76, 494] on input "Press Space to toggle row selection (checked)" at bounding box center [78, 498] width 12 height 12
checkbox input "false"
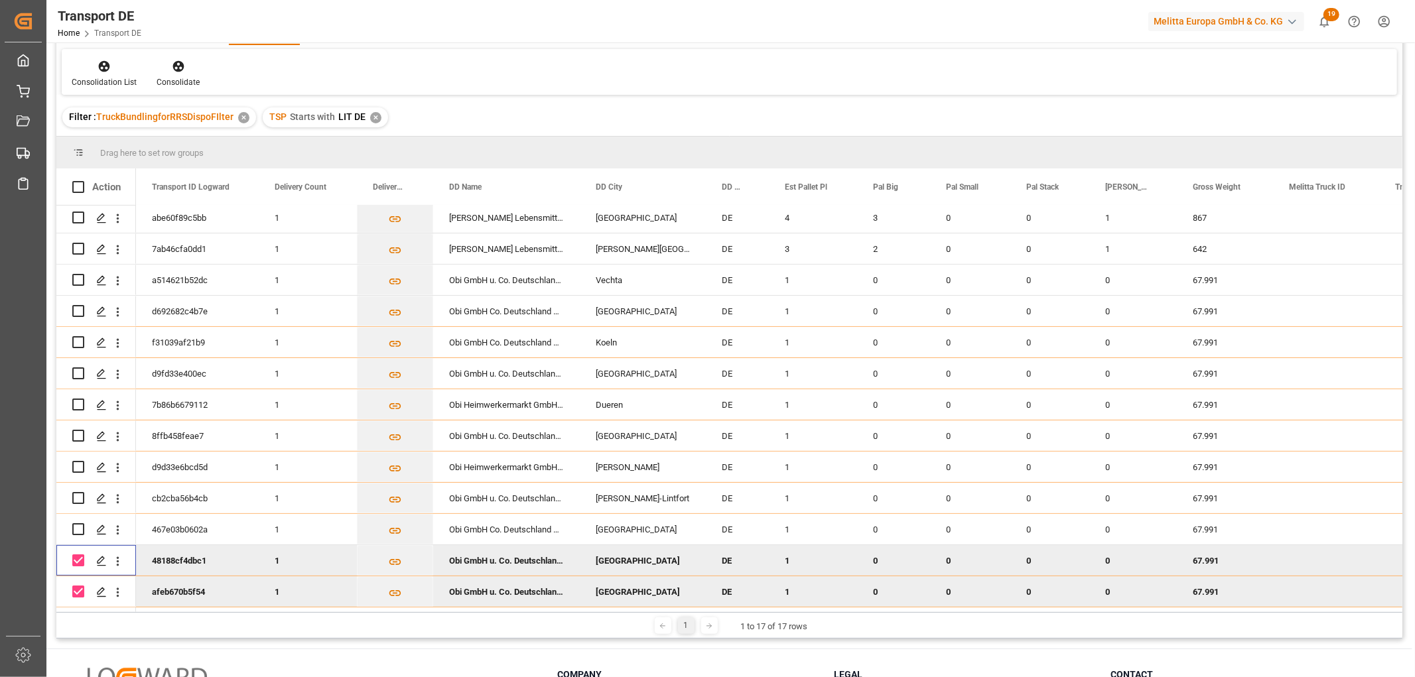
click at [77, 558] on input "Press Space to toggle row selection (checked)" at bounding box center [78, 561] width 12 height 12
checkbox input "false"
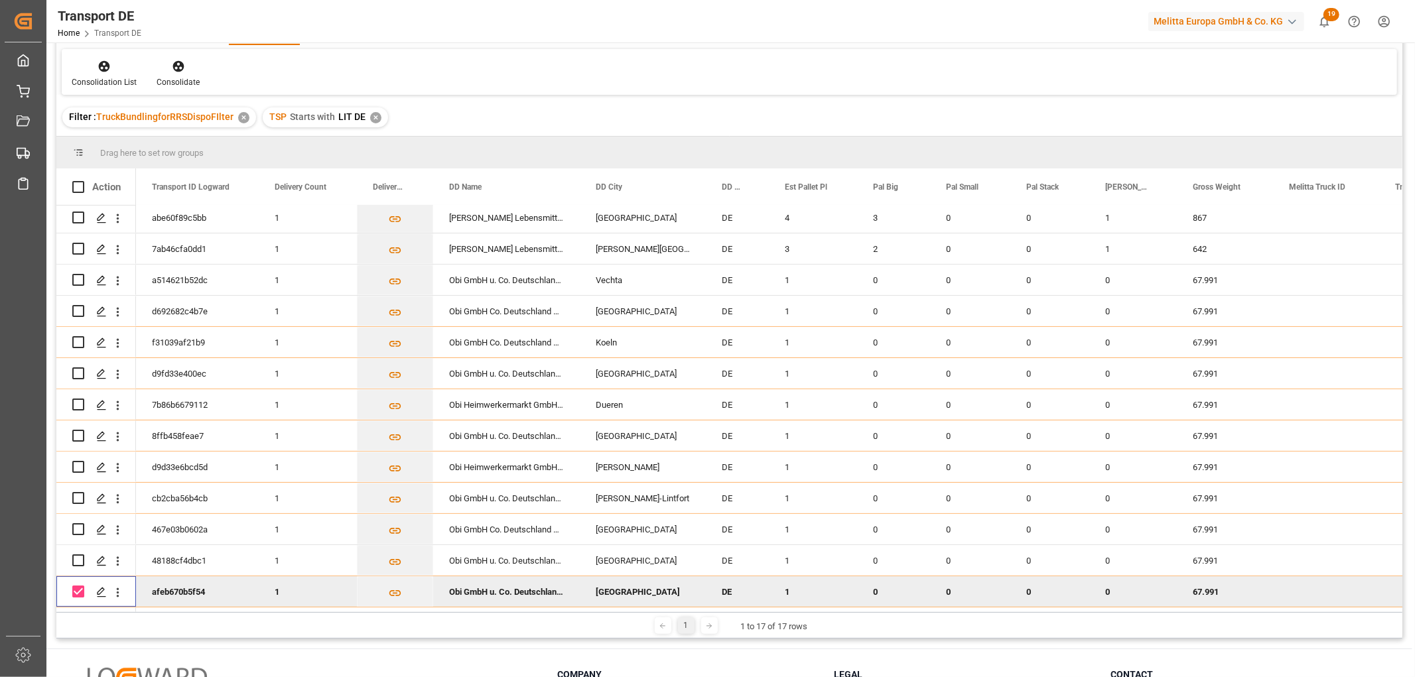
click at [78, 586] on input "Press Space to toggle row selection (checked)" at bounding box center [78, 592] width 12 height 12
checkbox input "false"
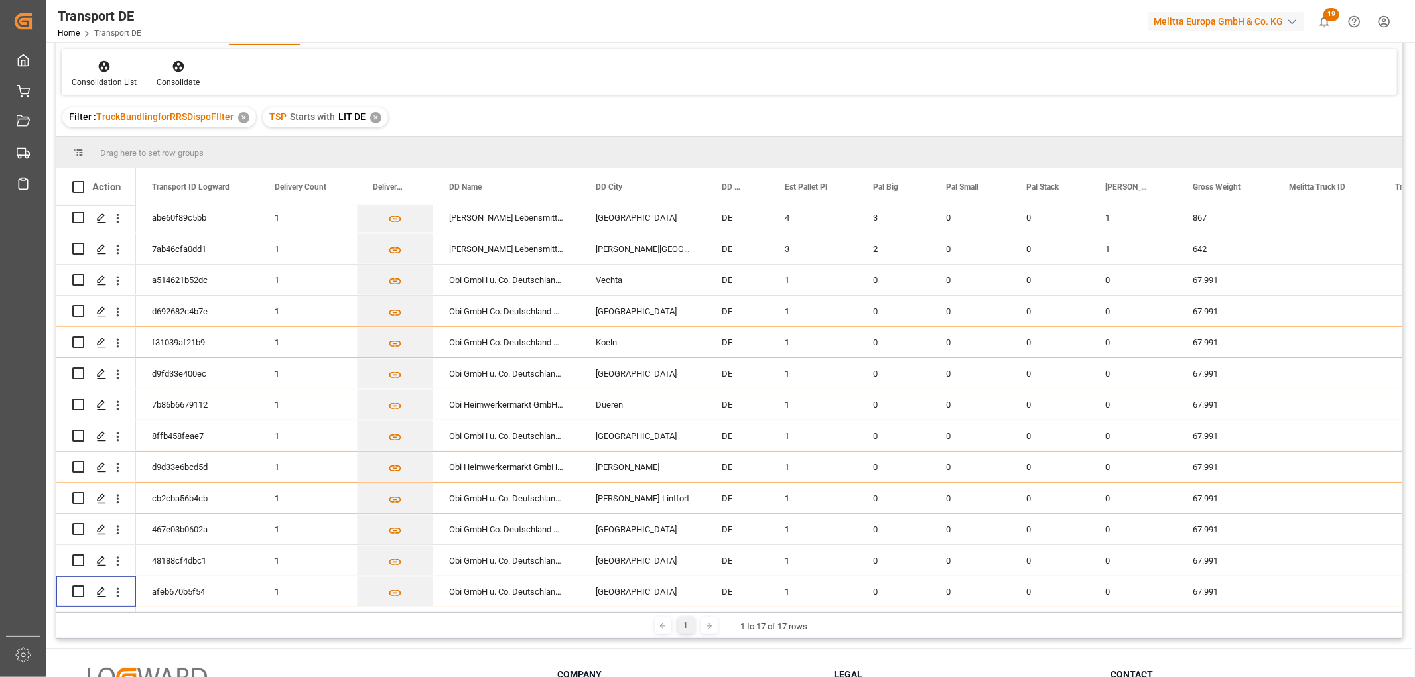
scroll to position [74, 0]
click at [100, 67] on icon at bounding box center [104, 66] width 13 height 13
click at [119, 143] on div "Transport DE TSP Equals Save Ctrl/CMD + S Home Edit Format View Consolidate Hel…" at bounding box center [729, 309] width 1346 height 660
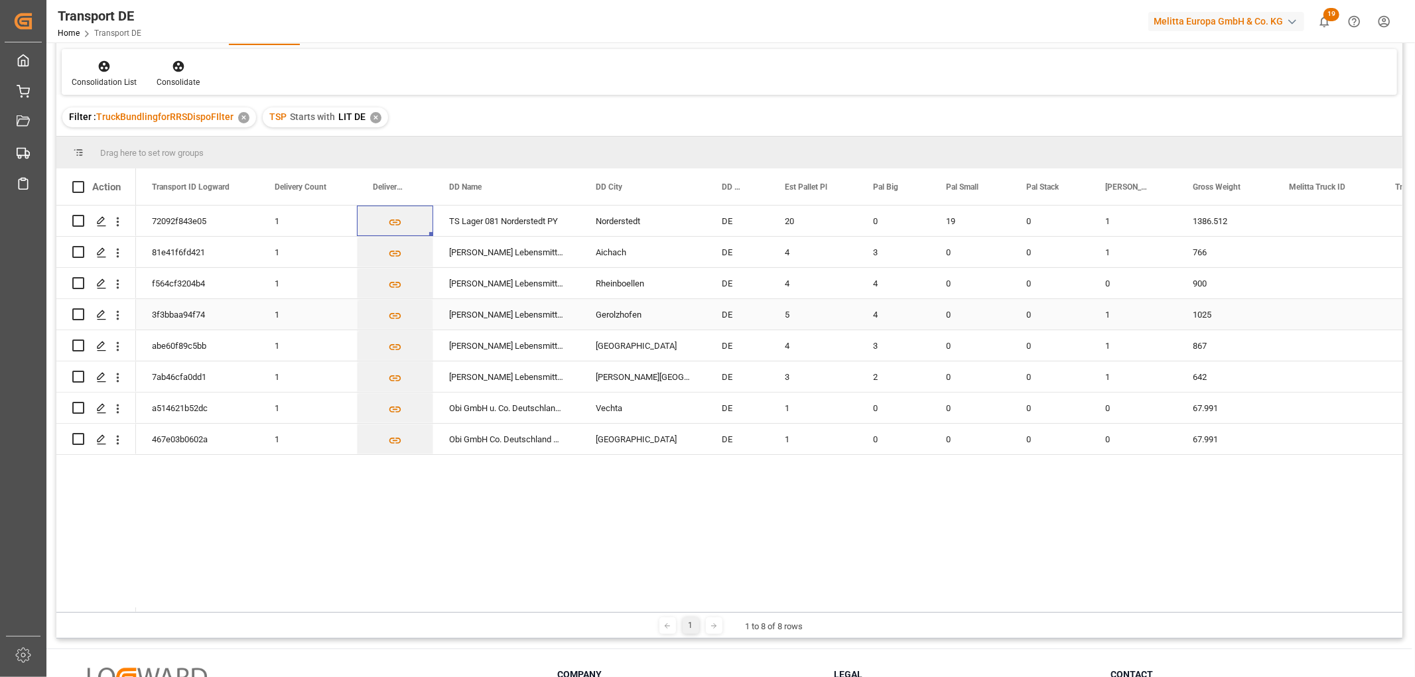
scroll to position [0, 0]
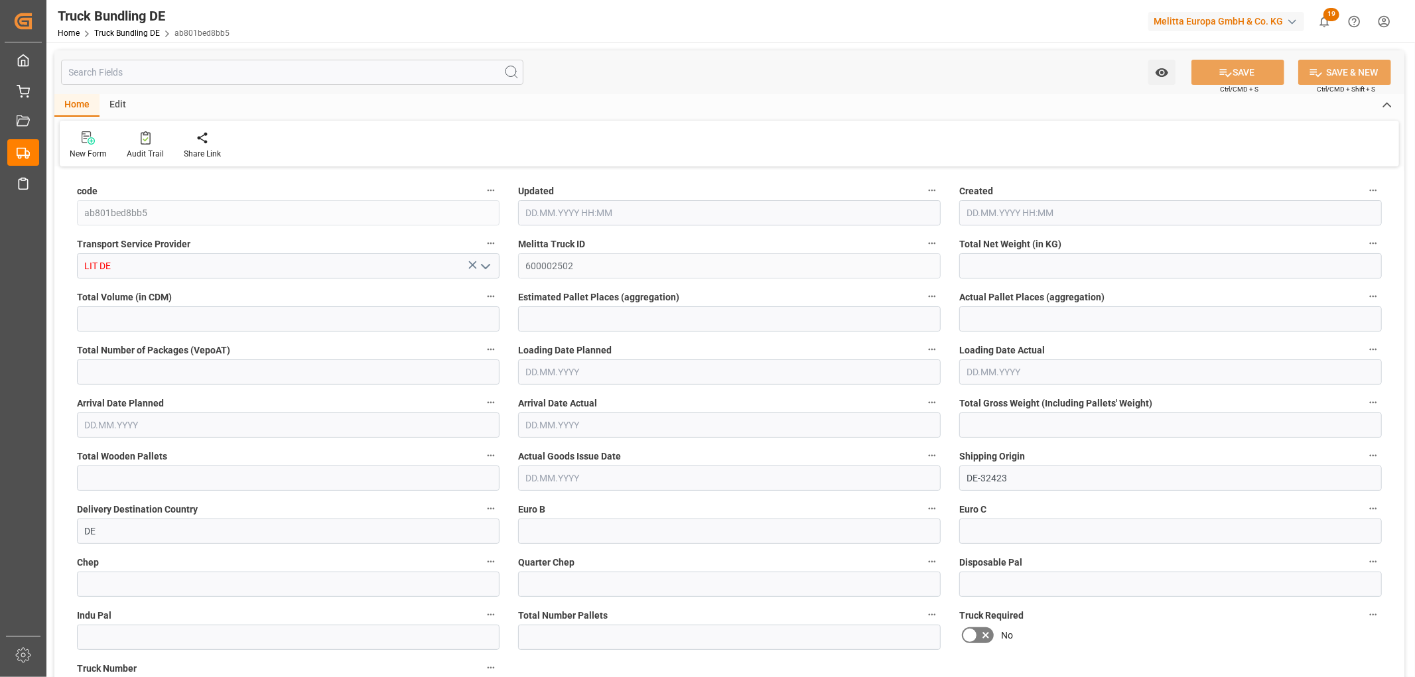
type input "3049.536"
type input "26348.96"
type input "15"
type input "0"
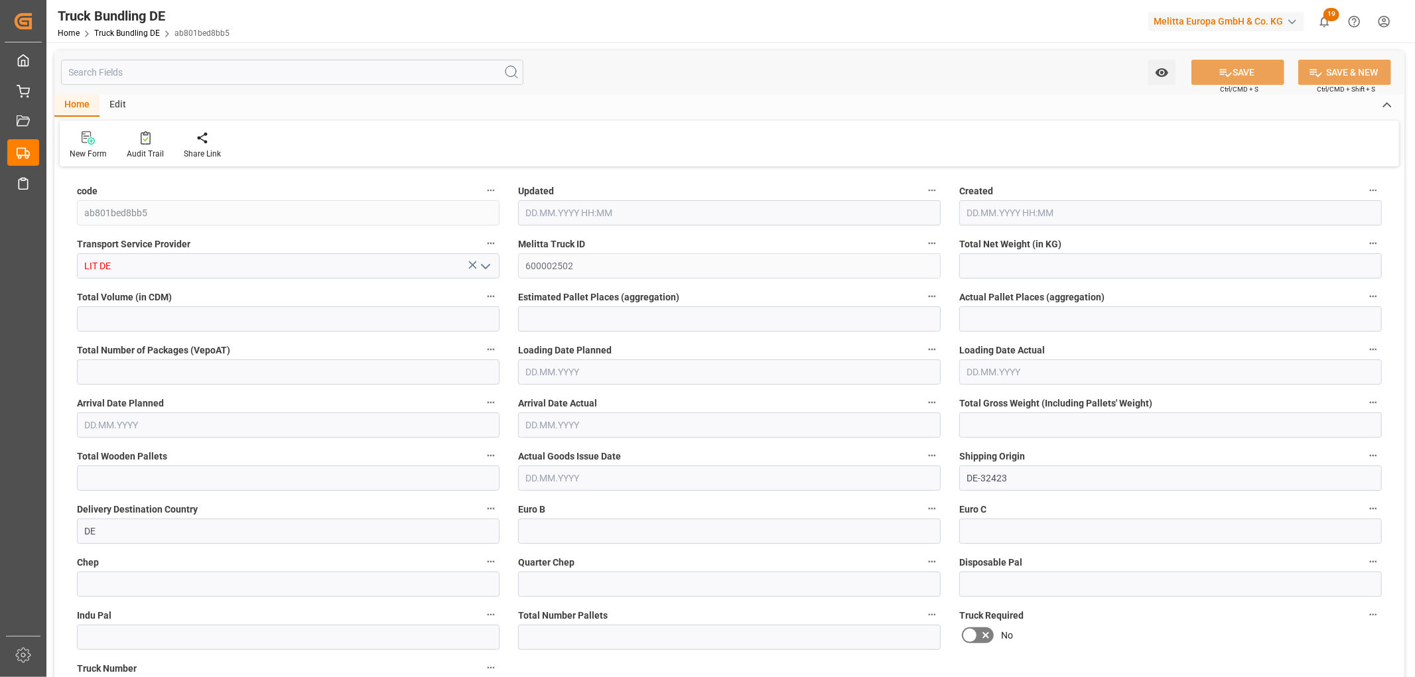
type input "4401"
type input "19"
type input "0"
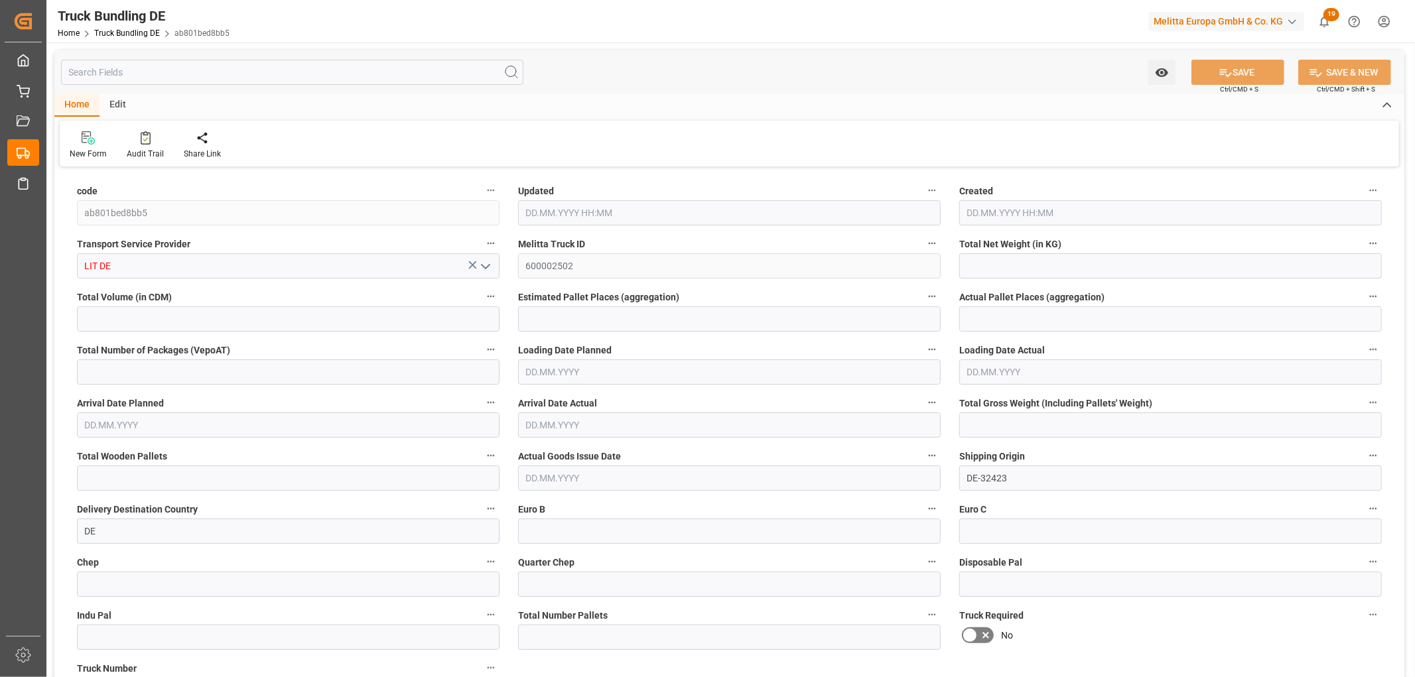
type input "0"
type input "11.09.2025 11:25"
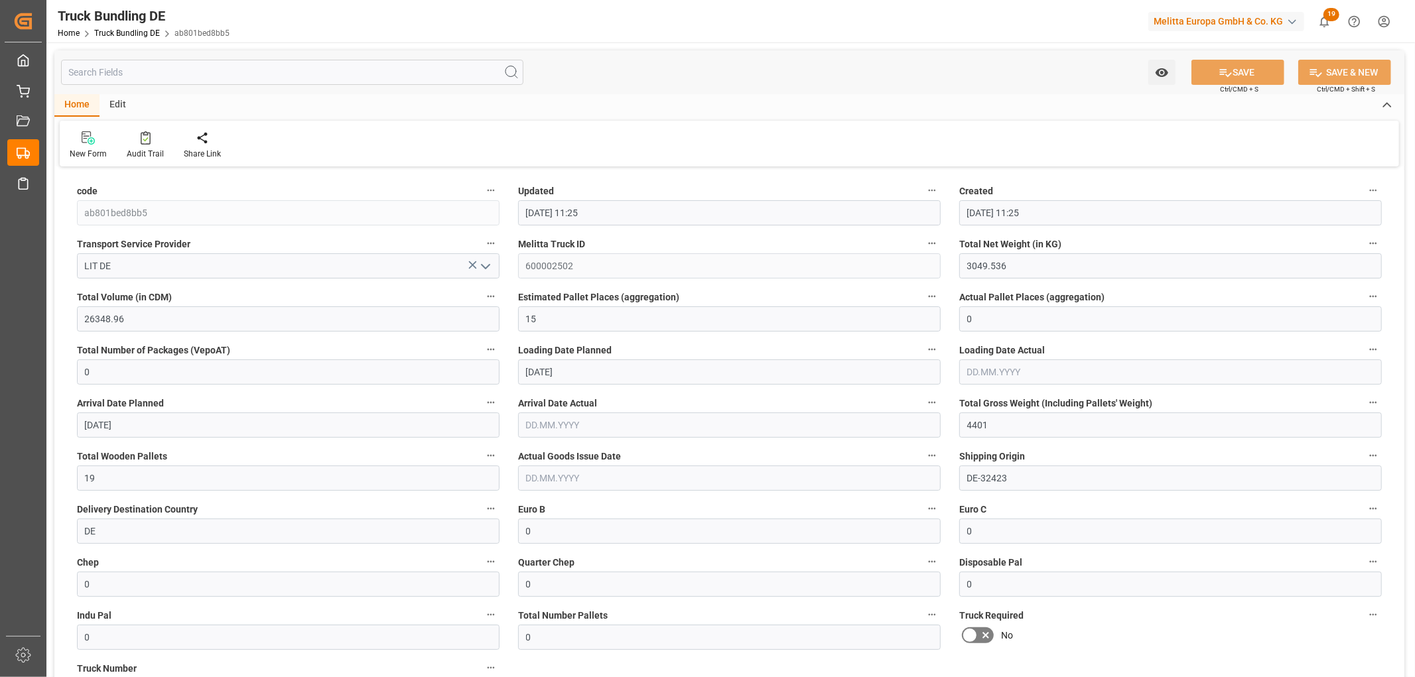
type input "11.09.2025 11:25"
type input "18.09.2025"
type input "22.09.2025"
type input "[DATE]"
type input "320.22"
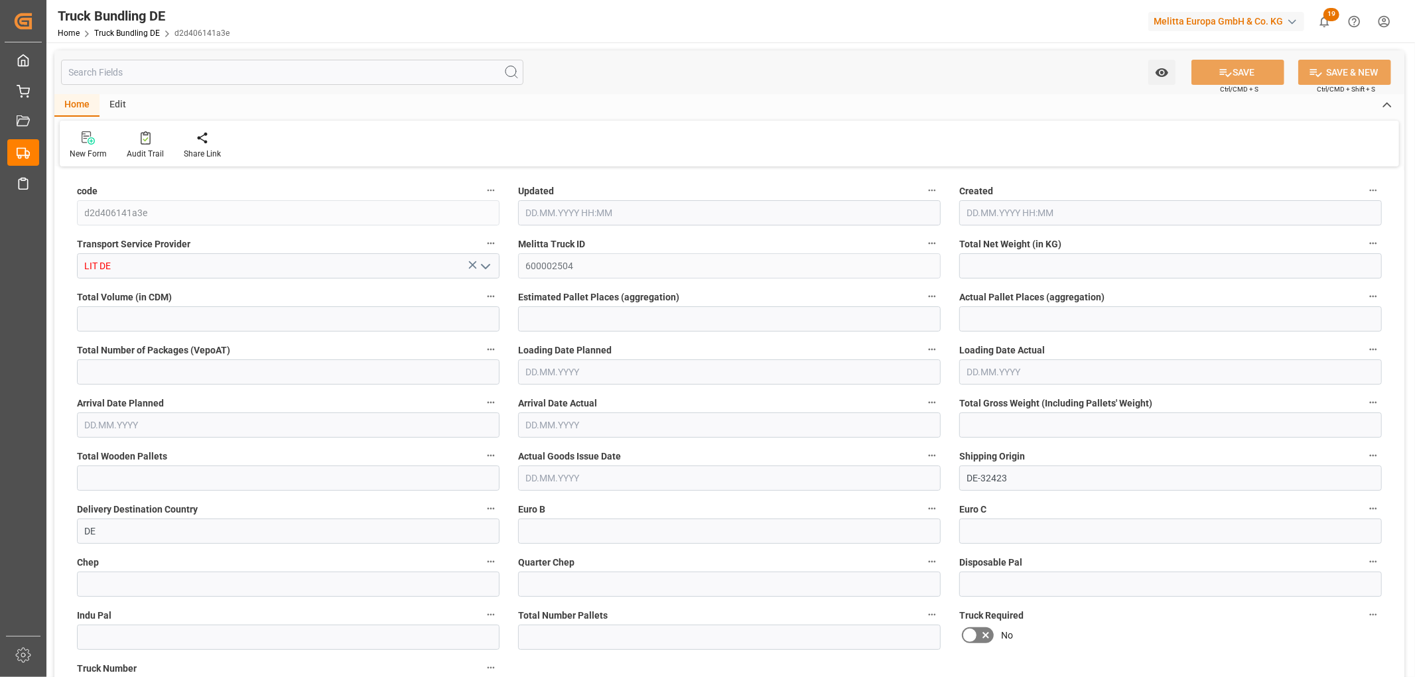
type input "4376.16"
type input "9"
type input "0"
type input "611.919"
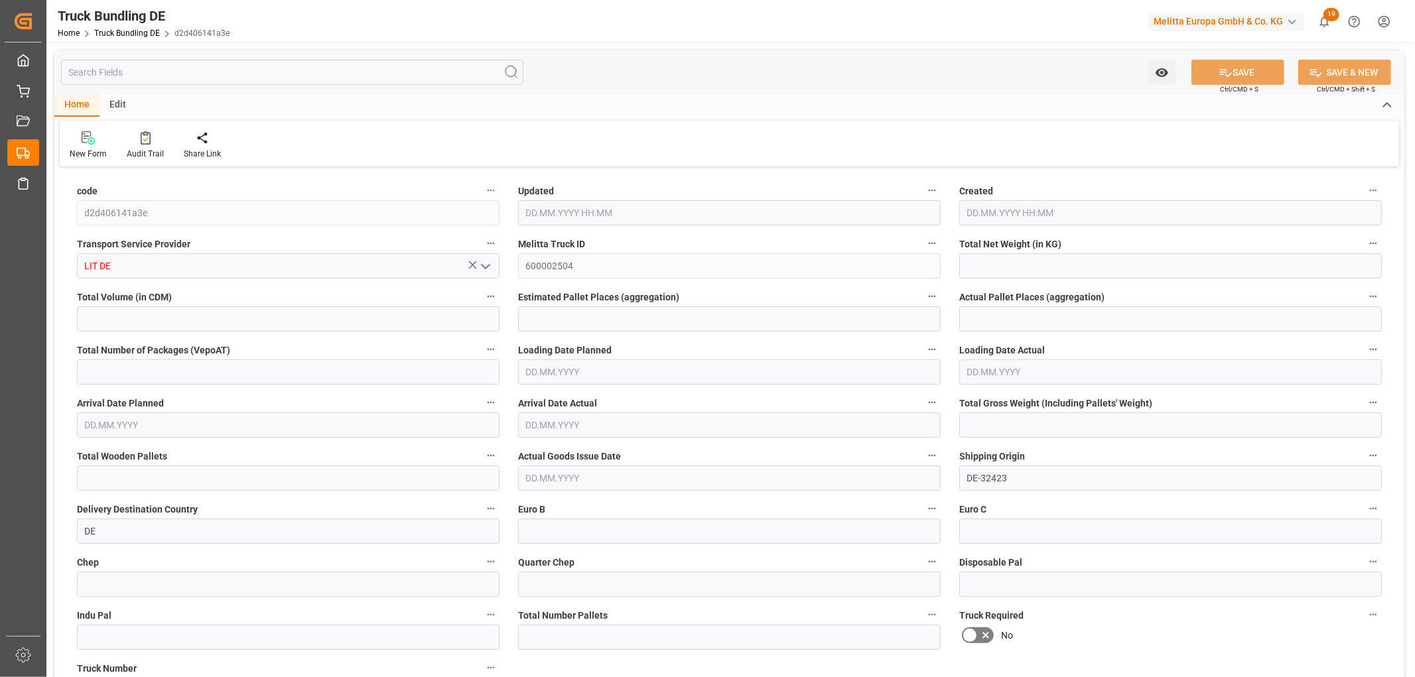
type input "9"
type input "0"
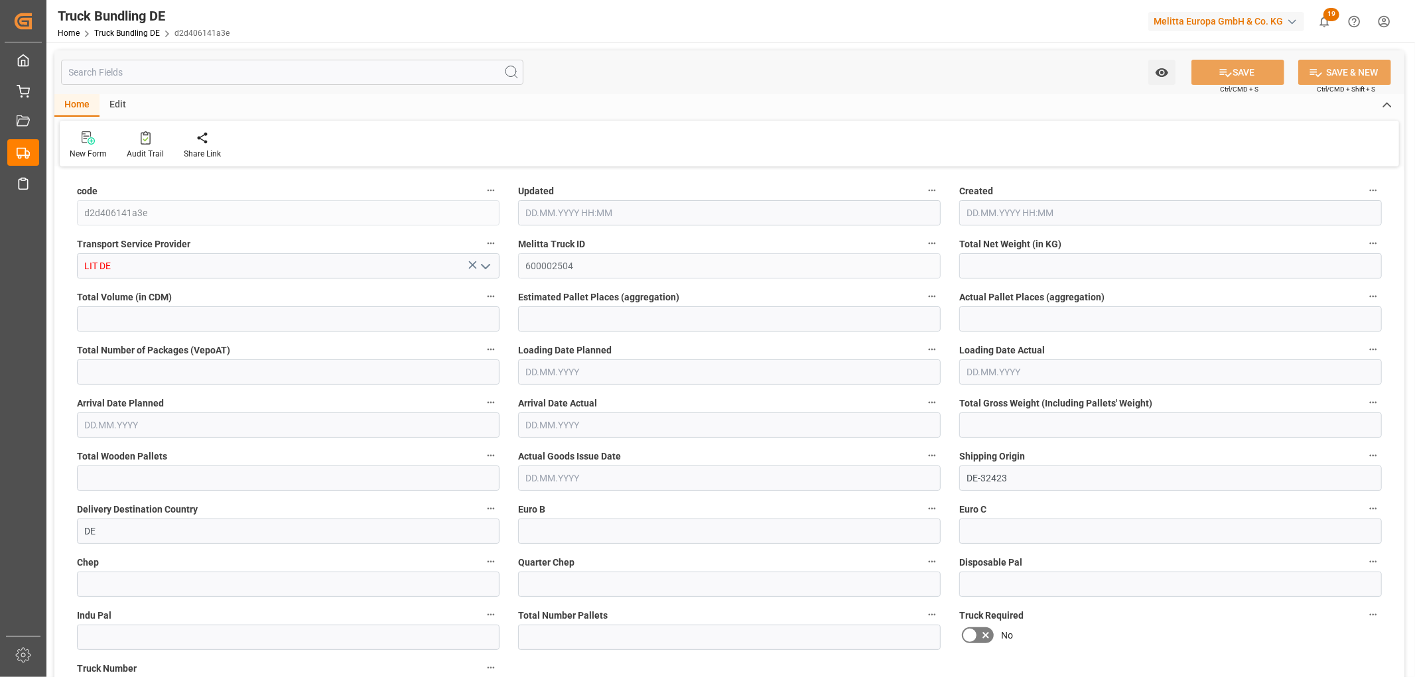
type input "0"
type input "[DATE] 11:28"
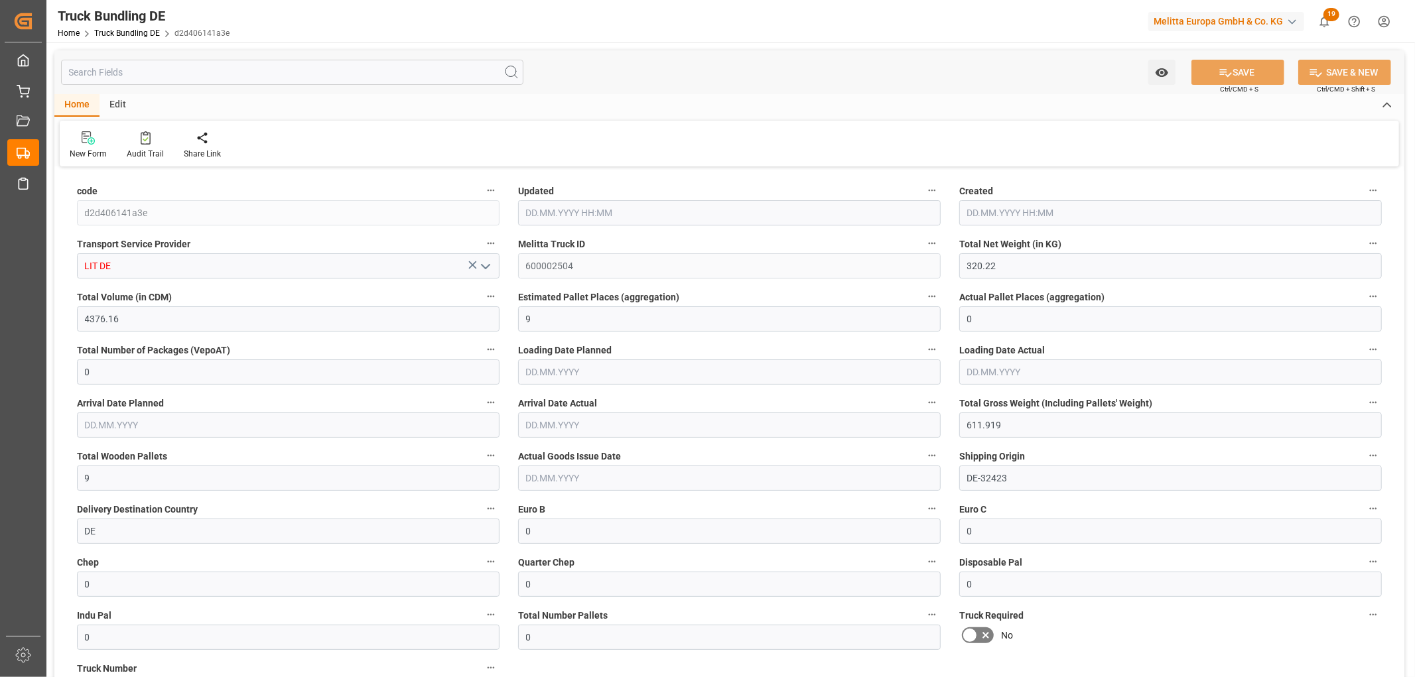
type input "[DATE]"
